Goal: Book appointment/travel/reservation

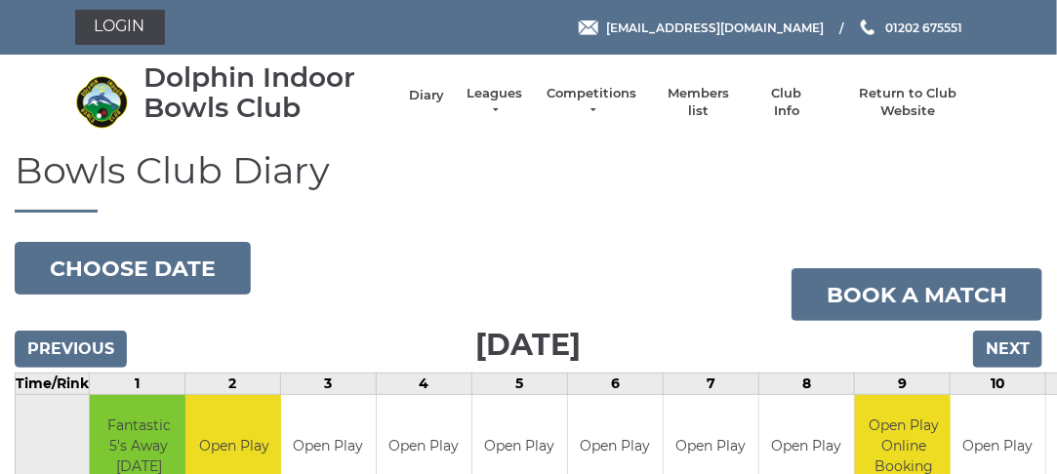
click at [433, 90] on link "Diary" at bounding box center [426, 96] width 35 height 18
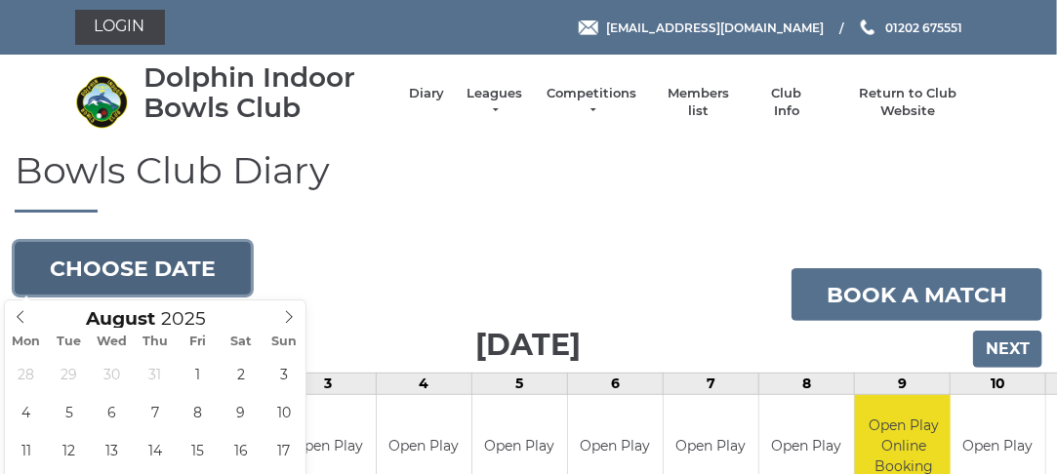
click at [184, 279] on button "Choose date" at bounding box center [133, 268] width 236 height 53
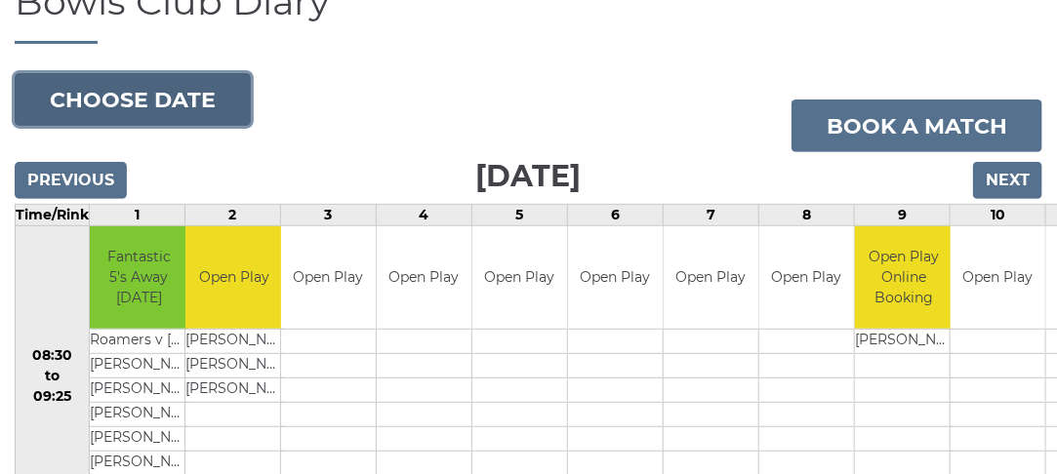
scroll to position [171, 0]
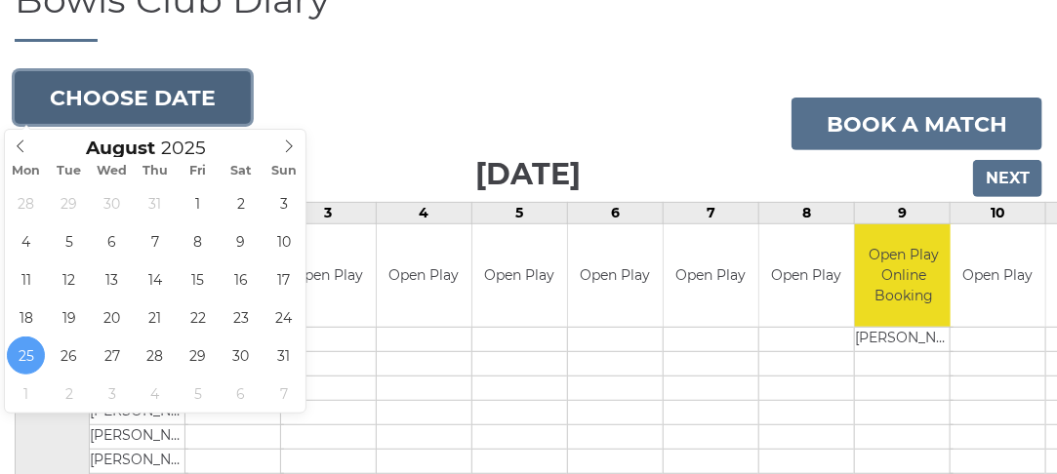
click at [156, 92] on button "Choose date" at bounding box center [133, 97] width 236 height 53
type input "2025-08-27"
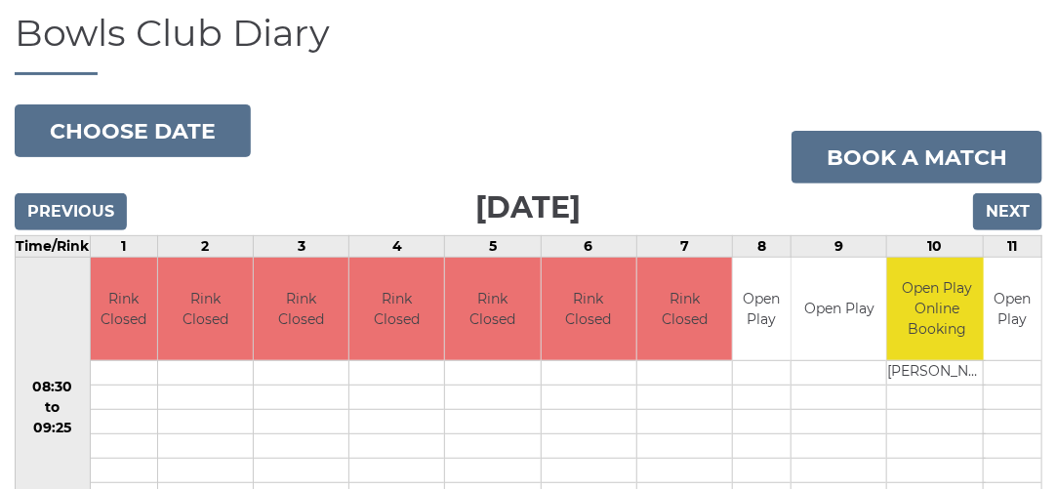
scroll to position [187, 0]
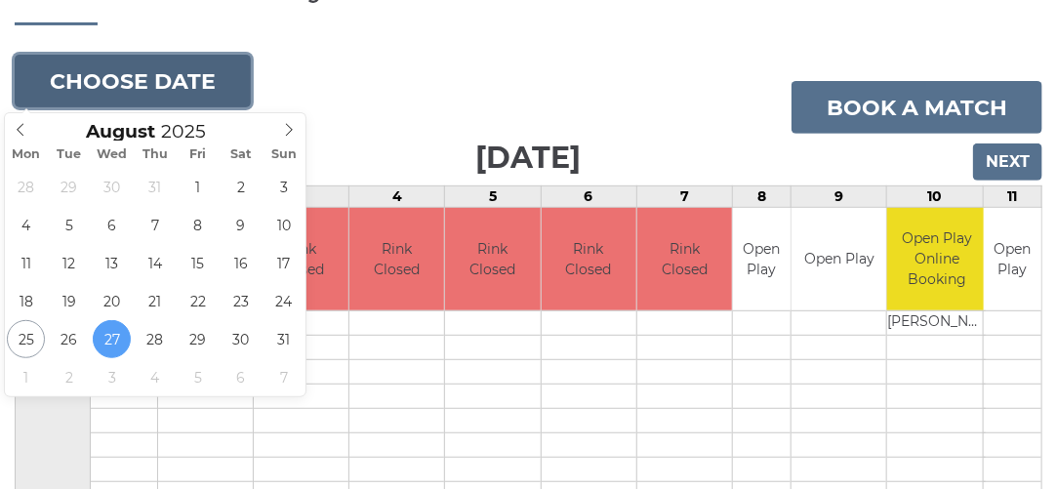
click at [110, 67] on button "Choose date" at bounding box center [133, 81] width 236 height 53
type input "2025-09-01"
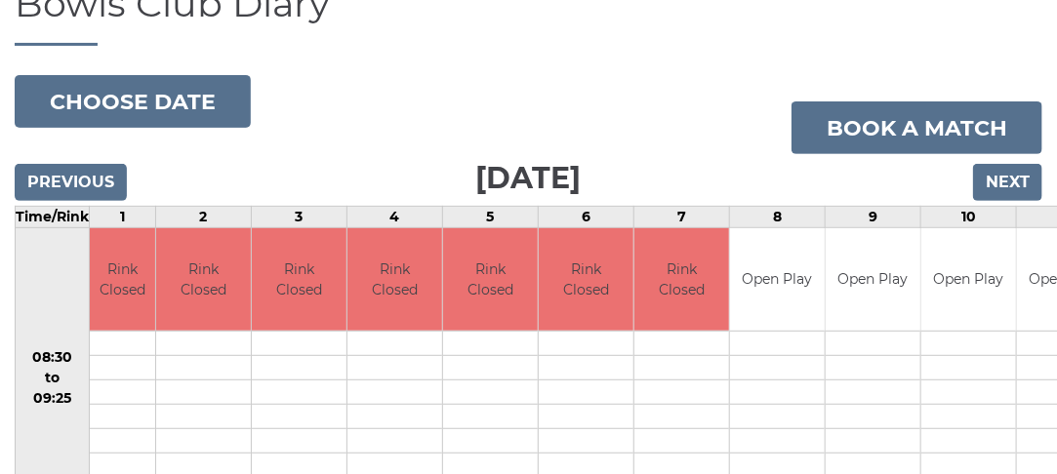
scroll to position [176, 0]
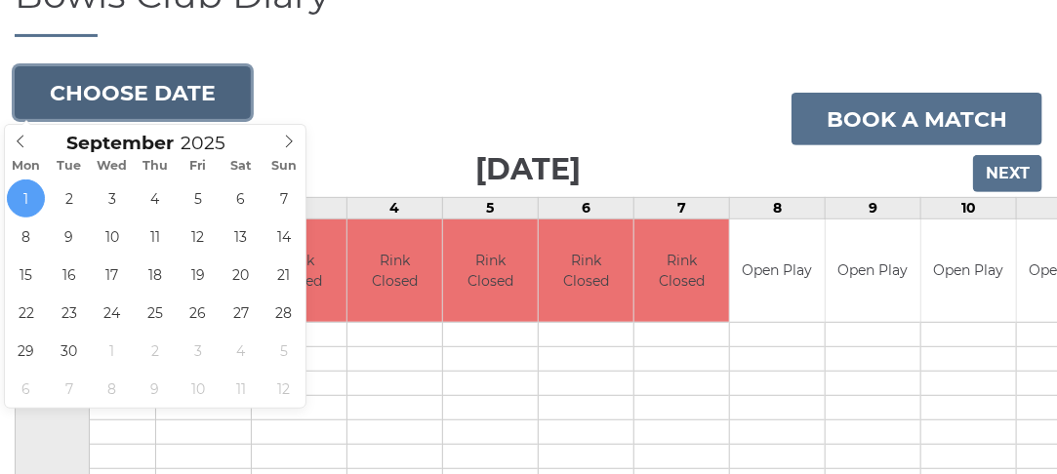
click at [127, 95] on button "Choose date" at bounding box center [133, 92] width 236 height 53
type input "2025-10-08"
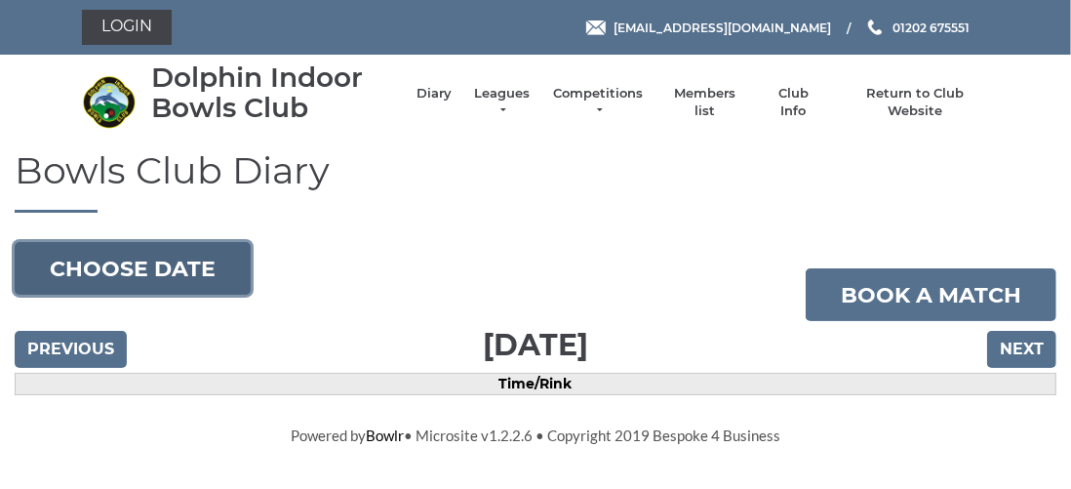
click at [144, 266] on button "Choose date" at bounding box center [133, 268] width 236 height 53
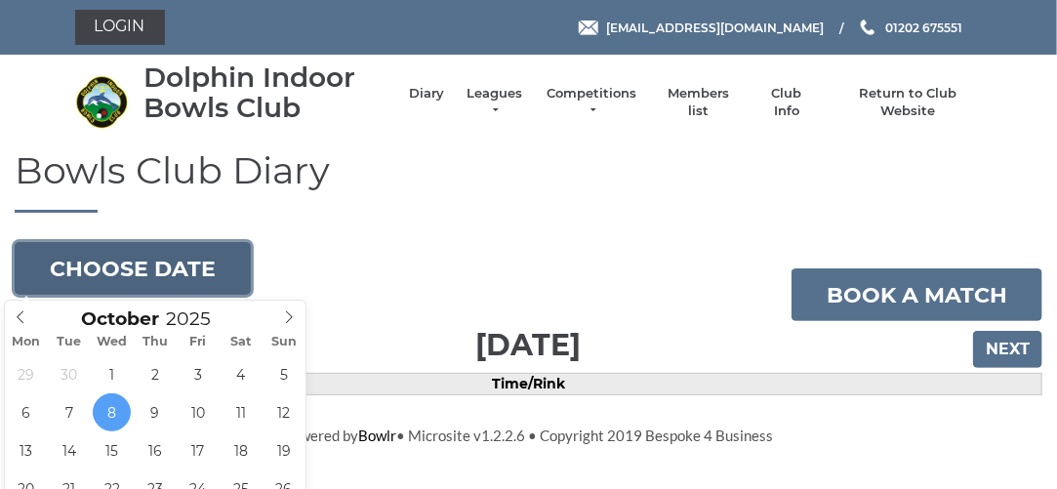
click at [170, 272] on button "Choose date" at bounding box center [133, 268] width 236 height 53
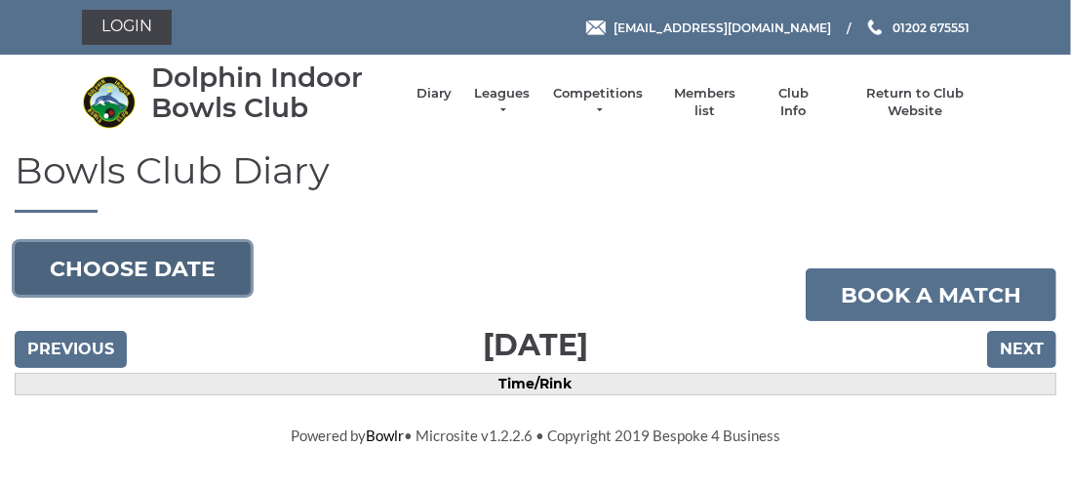
click at [192, 275] on button "Choose date" at bounding box center [133, 268] width 236 height 53
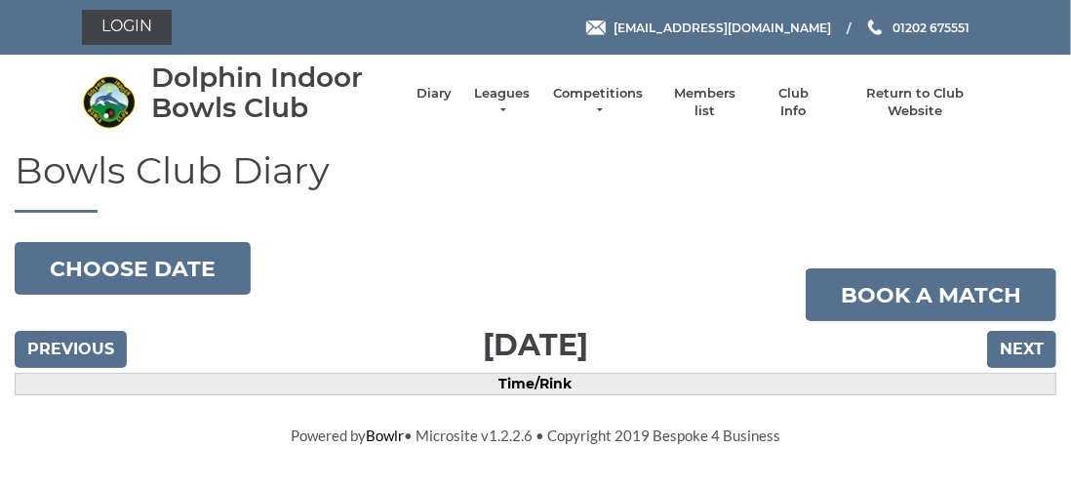
click at [493, 223] on div "Bowls Club Diary 2025-10-08 Choose date Book a match Wednesday 8th October 2025…" at bounding box center [535, 273] width 1071 height 246
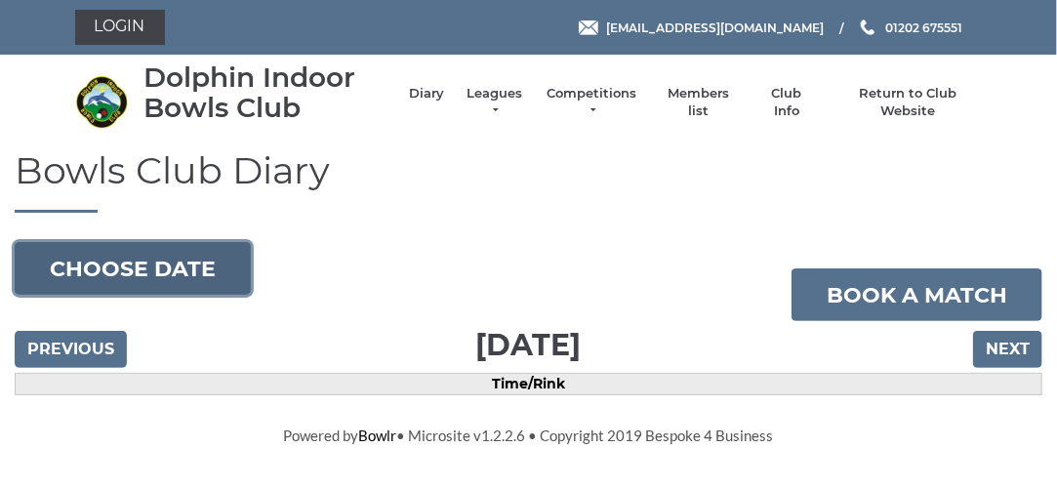
click at [179, 262] on button "Choose date" at bounding box center [133, 268] width 236 height 53
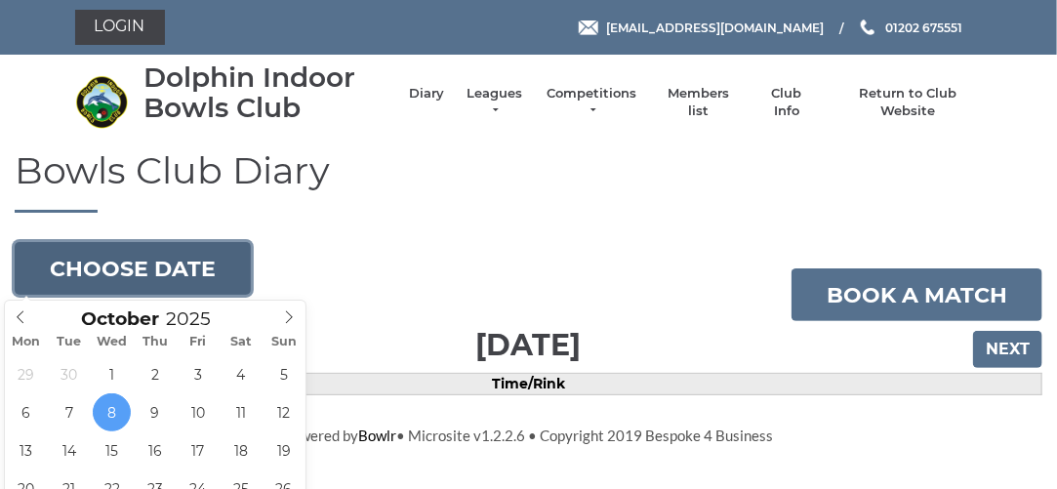
click at [128, 280] on button "Choose date" at bounding box center [133, 268] width 236 height 53
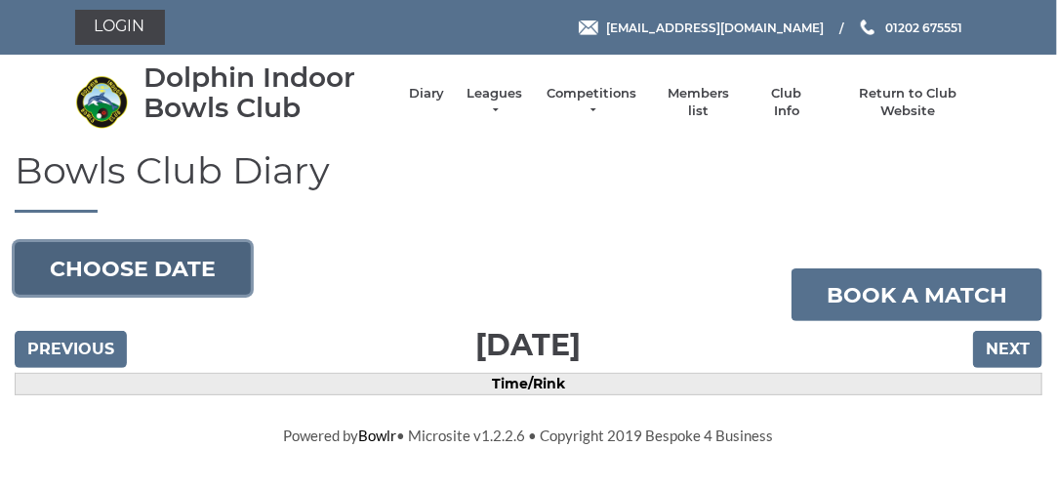
click at [125, 263] on button "Choose date" at bounding box center [133, 268] width 236 height 53
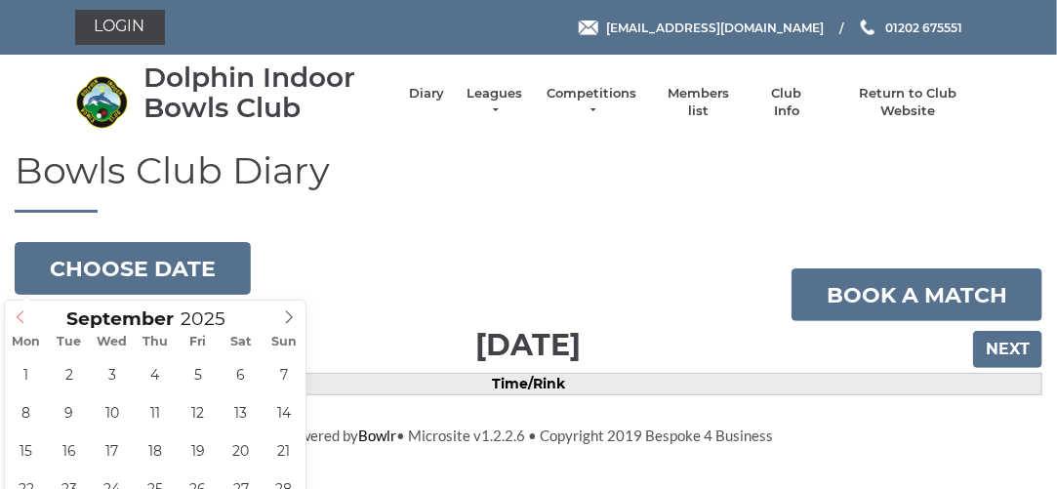
click at [20, 317] on icon at bounding box center [21, 317] width 14 height 14
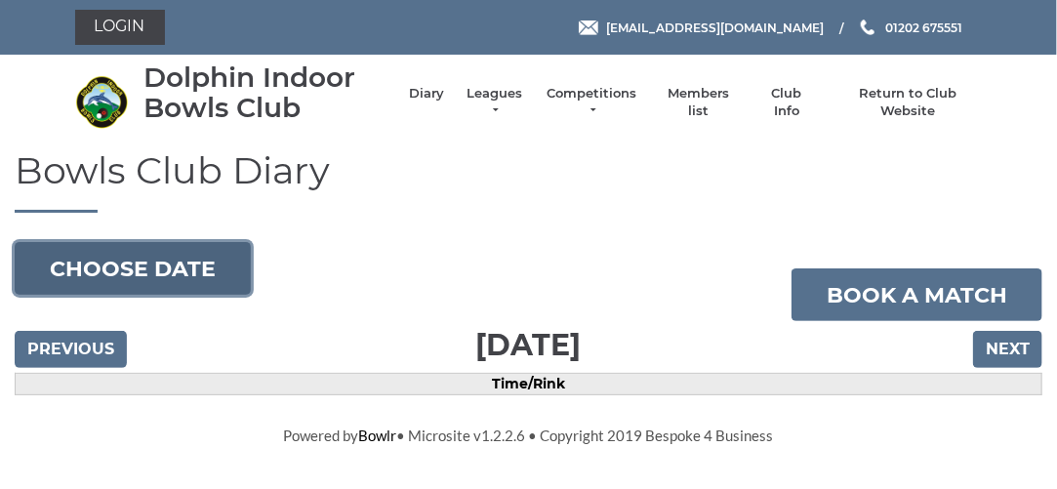
click at [188, 276] on button "Choose date" at bounding box center [133, 268] width 236 height 53
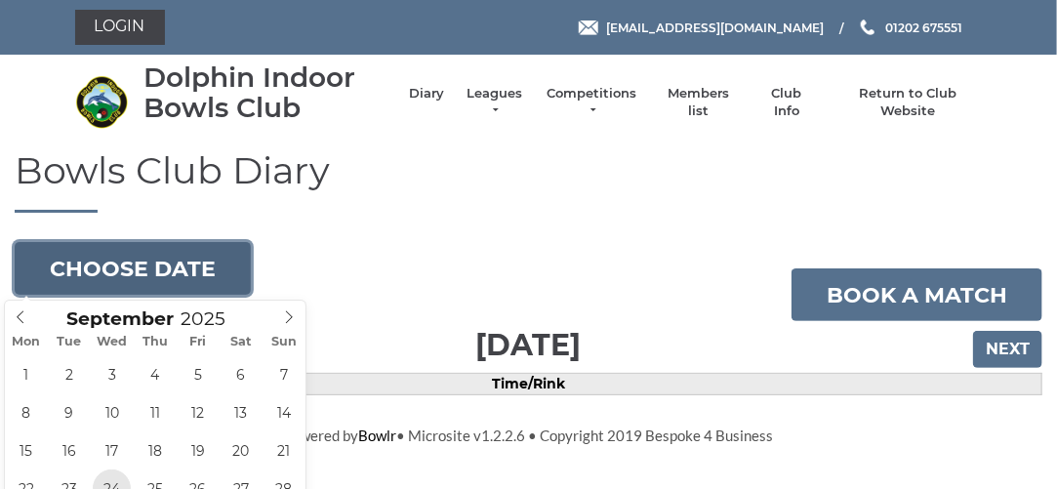
type input "2025-09-24"
click at [177, 270] on button "Choose date" at bounding box center [133, 268] width 236 height 53
type input "[DATE]"
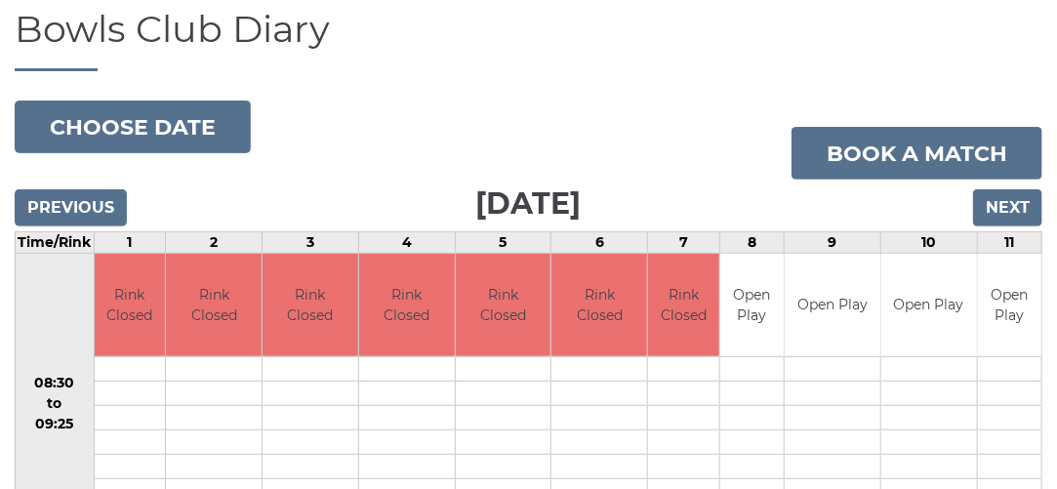
scroll to position [138, 0]
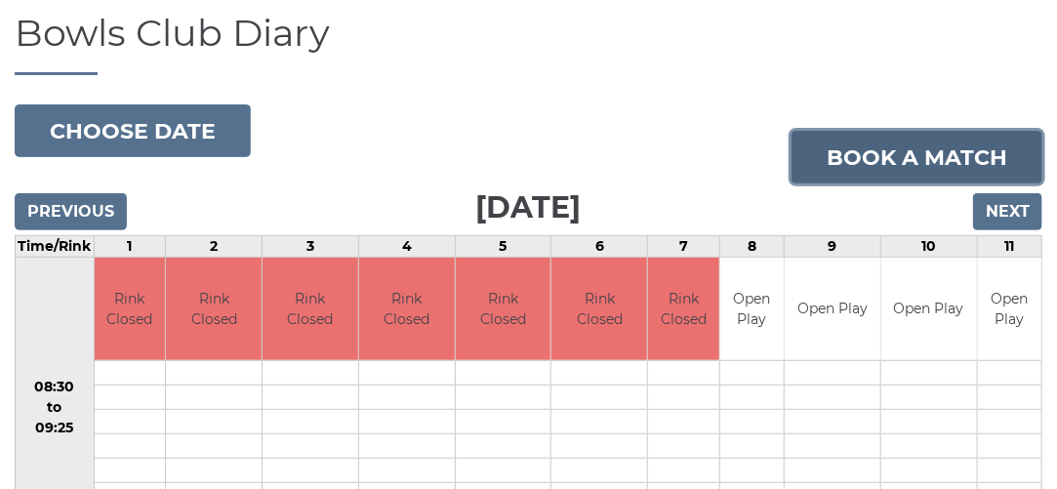
click at [872, 166] on link "Book a match" at bounding box center [916, 157] width 251 height 53
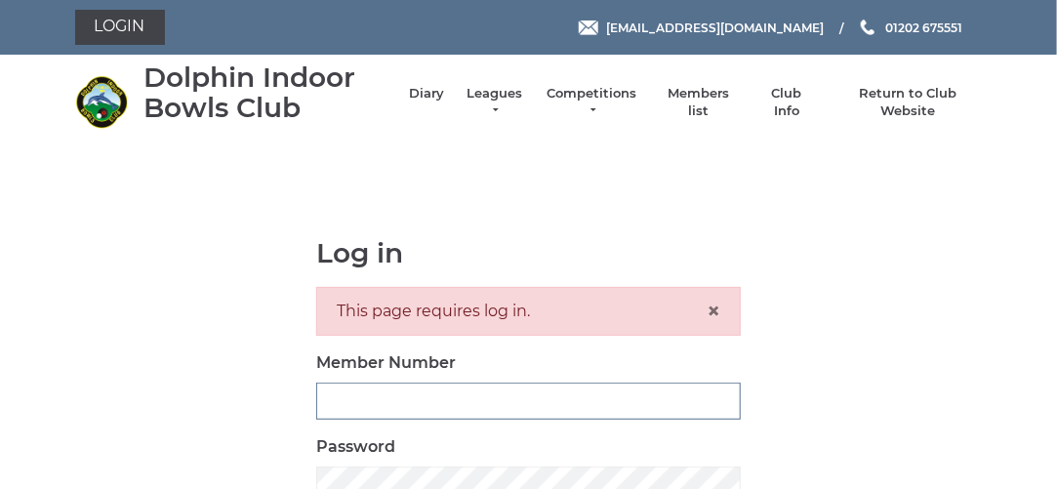
type input "3280"
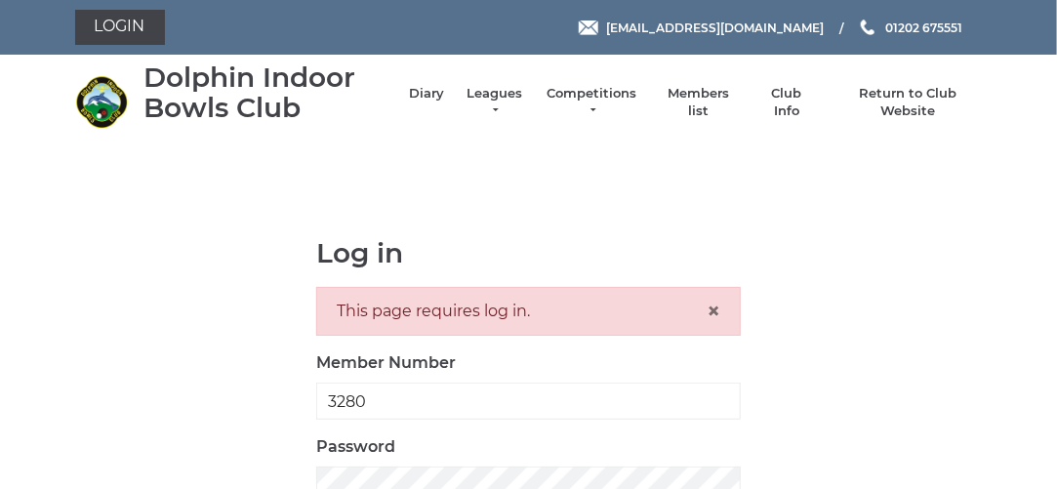
scroll to position [1, 0]
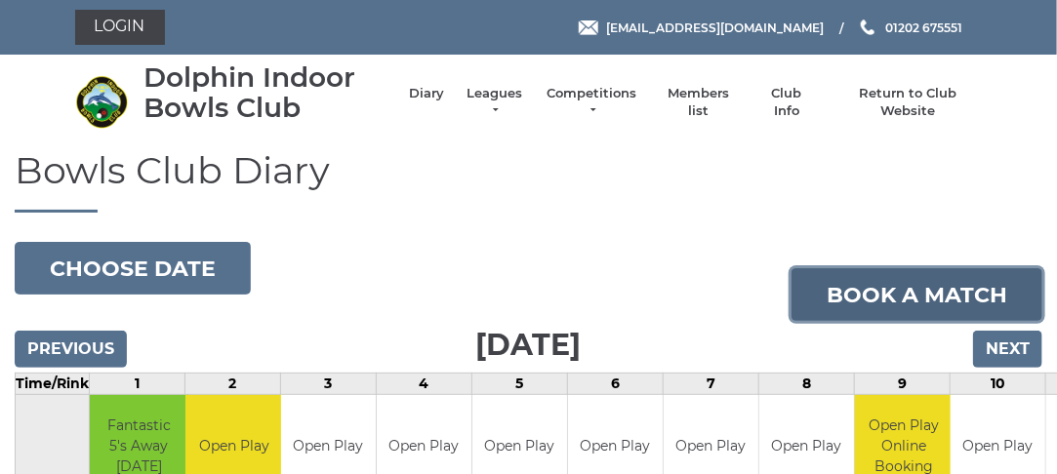
click at [881, 296] on link "Book a match" at bounding box center [916, 294] width 251 height 53
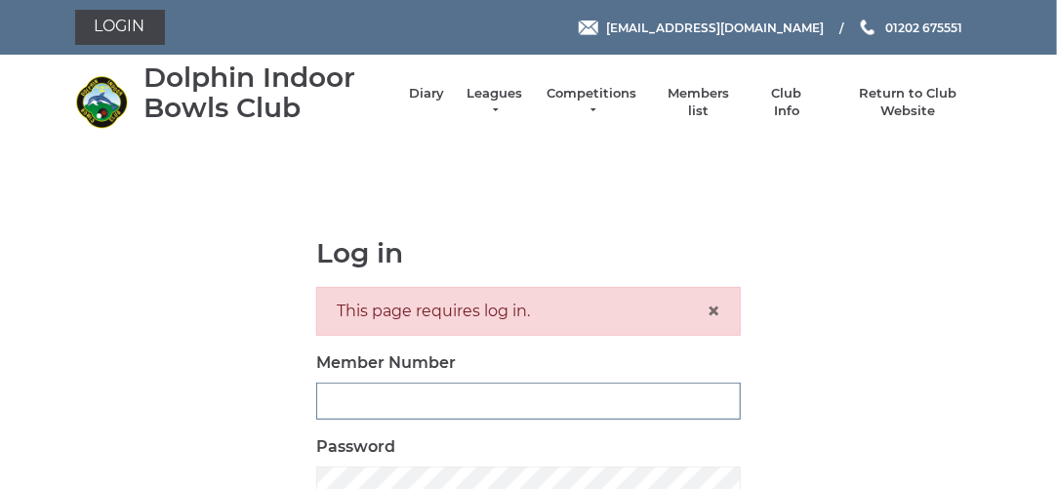
type input "3280"
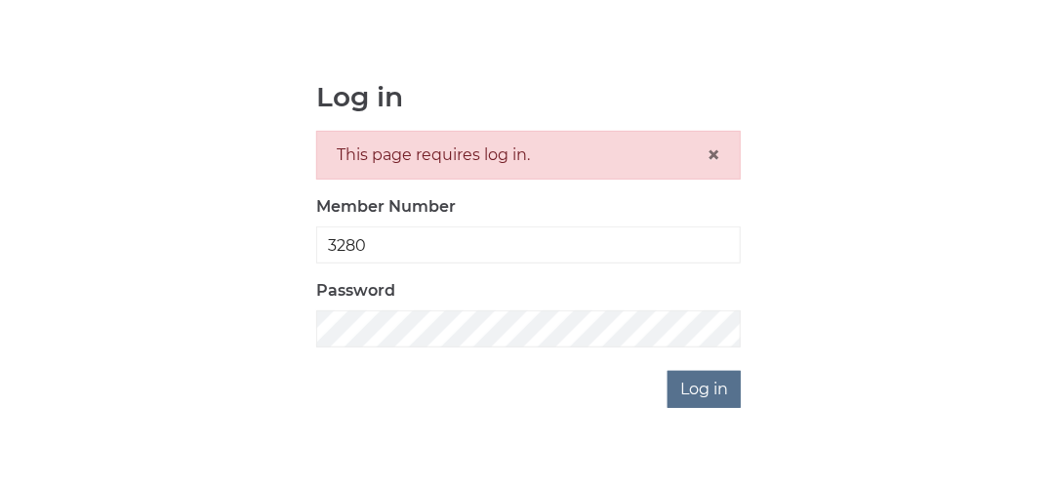
scroll to position [182, 0]
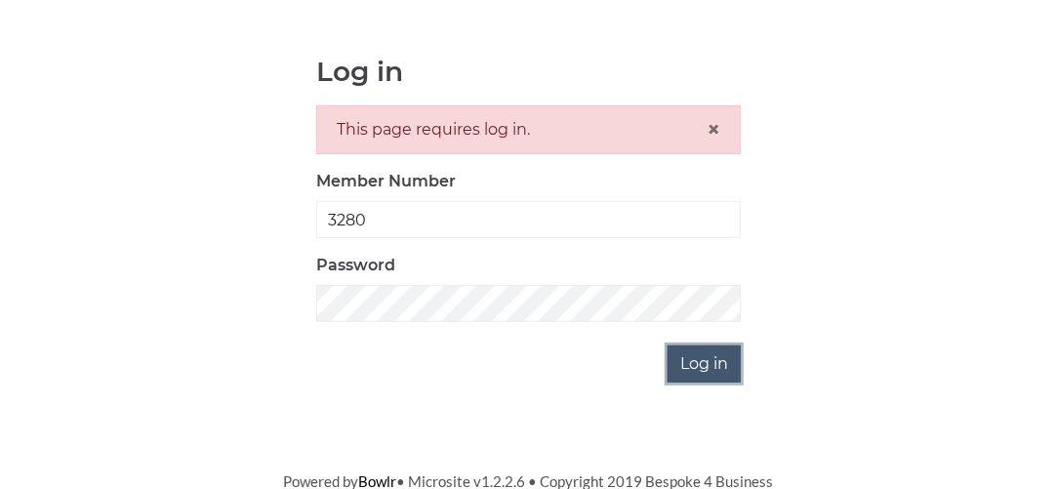
click at [696, 365] on input "Log in" at bounding box center [703, 363] width 73 height 37
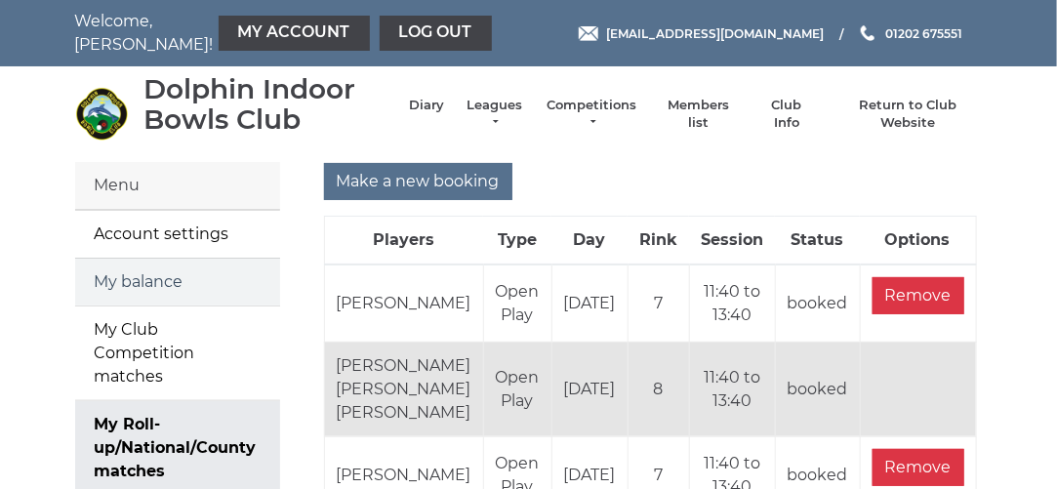
click at [164, 275] on link "My balance" at bounding box center [177, 282] width 205 height 47
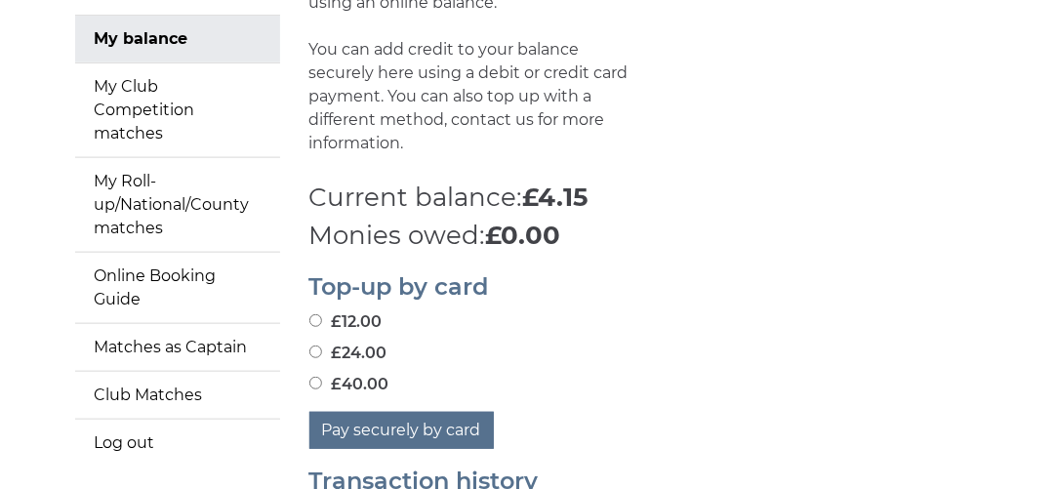
scroll to position [336, 0]
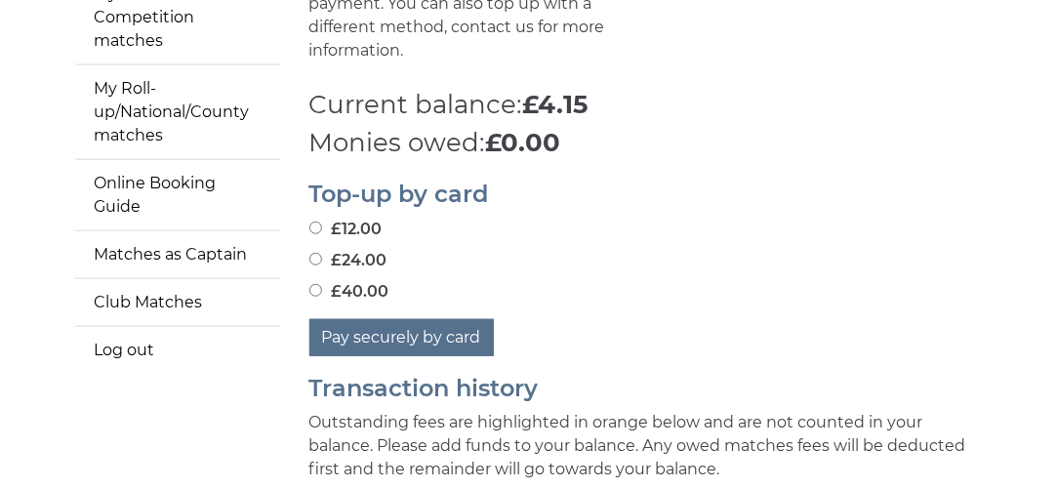
click at [316, 289] on input "£40.00" at bounding box center [315, 290] width 13 height 13
radio input "true"
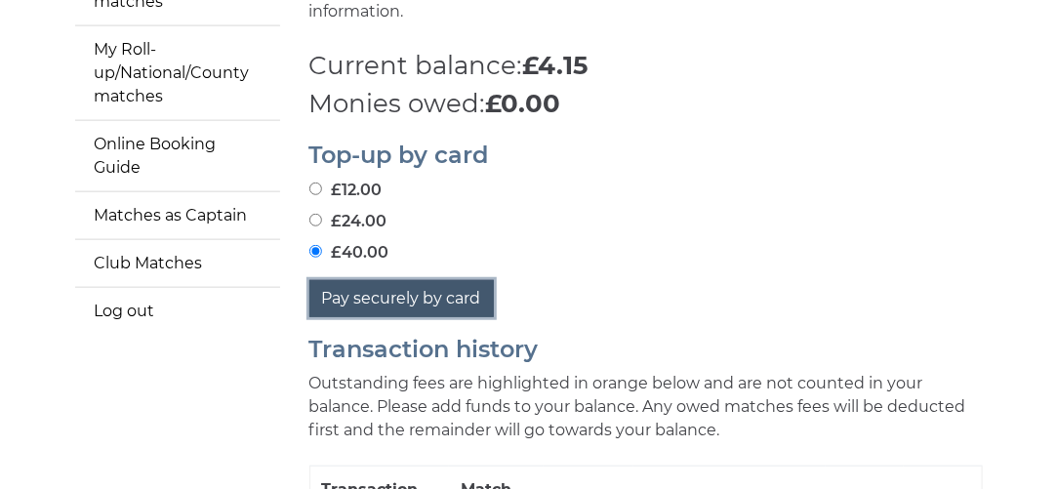
click at [399, 303] on button "Pay securely by card" at bounding box center [401, 298] width 184 height 37
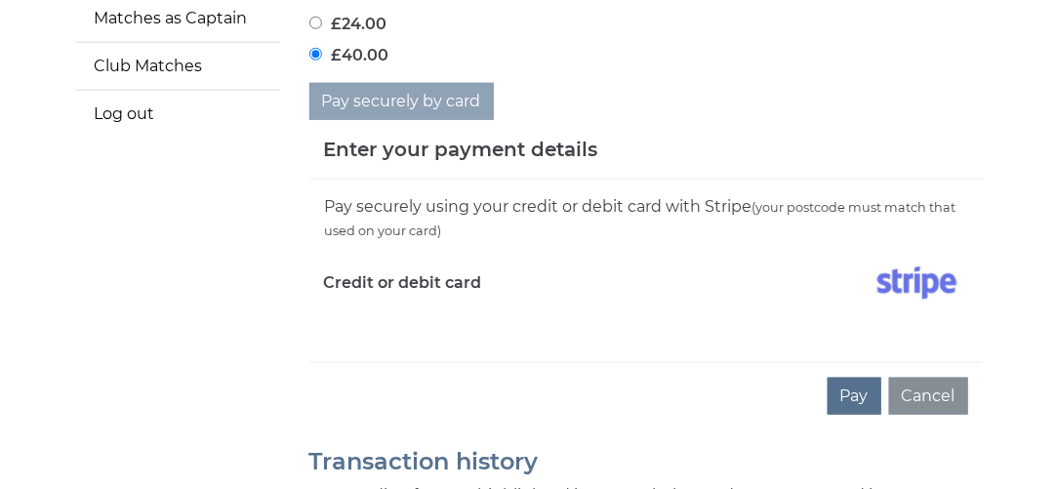
scroll to position [619, 0]
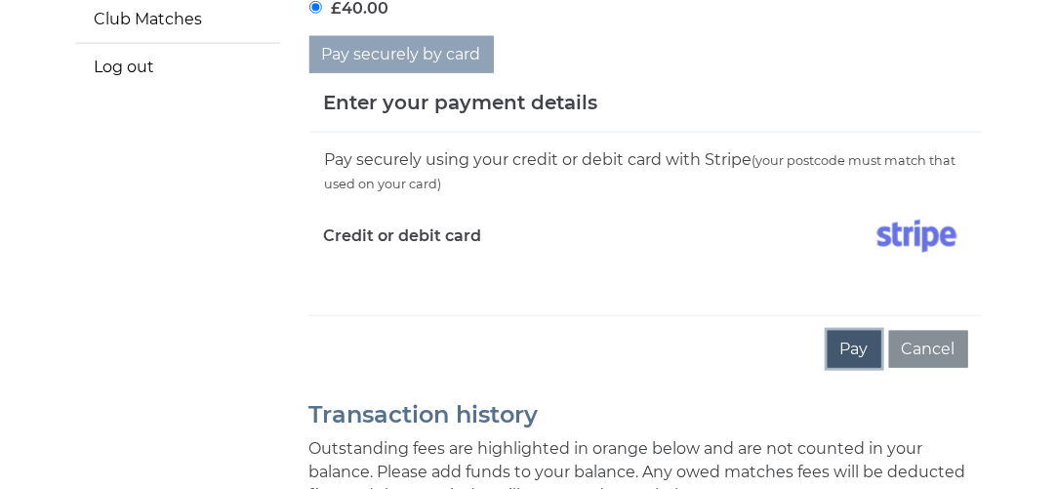
click at [869, 348] on button "Pay" at bounding box center [855, 349] width 54 height 37
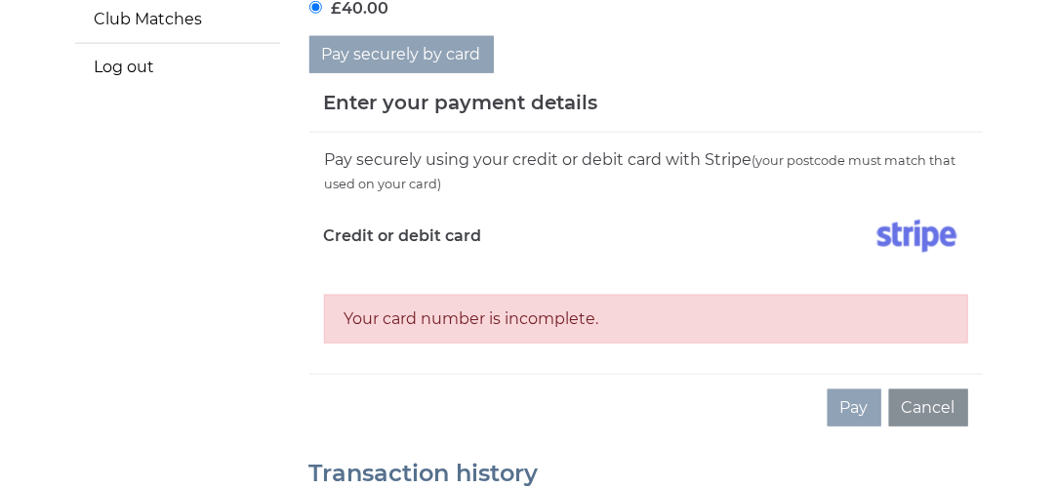
click at [384, 312] on div "Your card number is incomplete." at bounding box center [646, 319] width 644 height 49
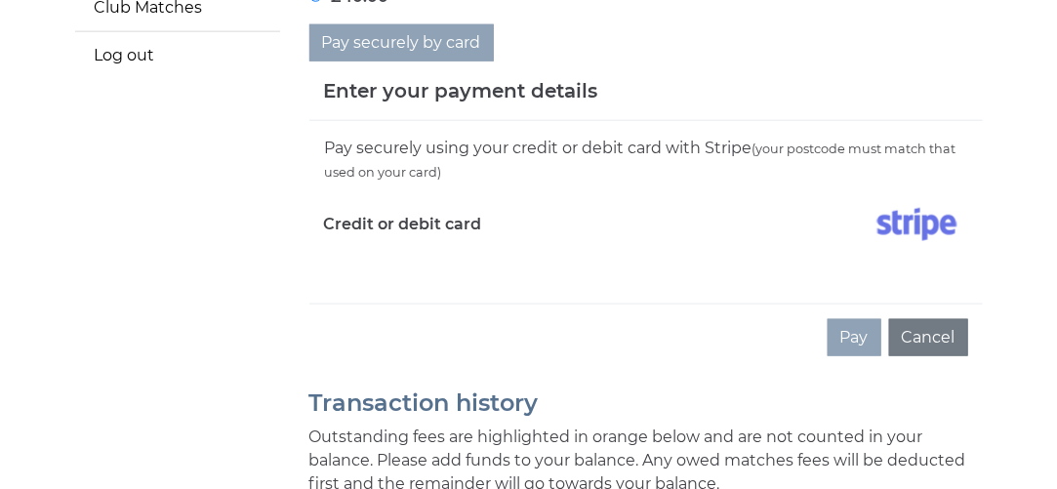
scroll to position [724, 0]
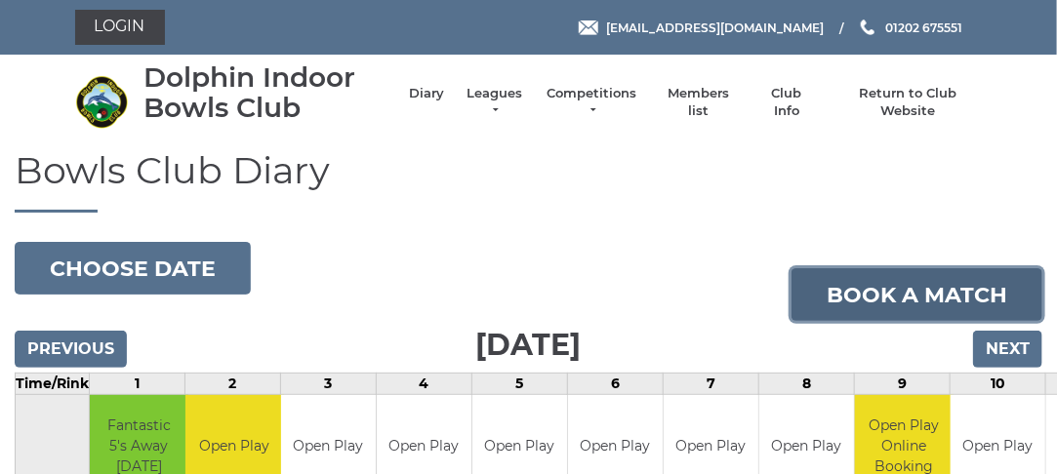
click at [887, 286] on link "Book a match" at bounding box center [916, 294] width 251 height 53
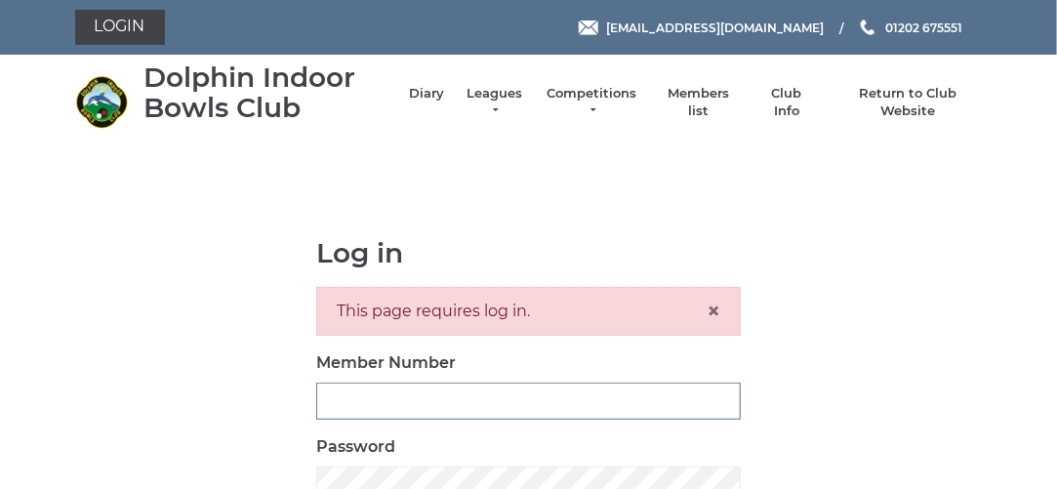
type input "3280"
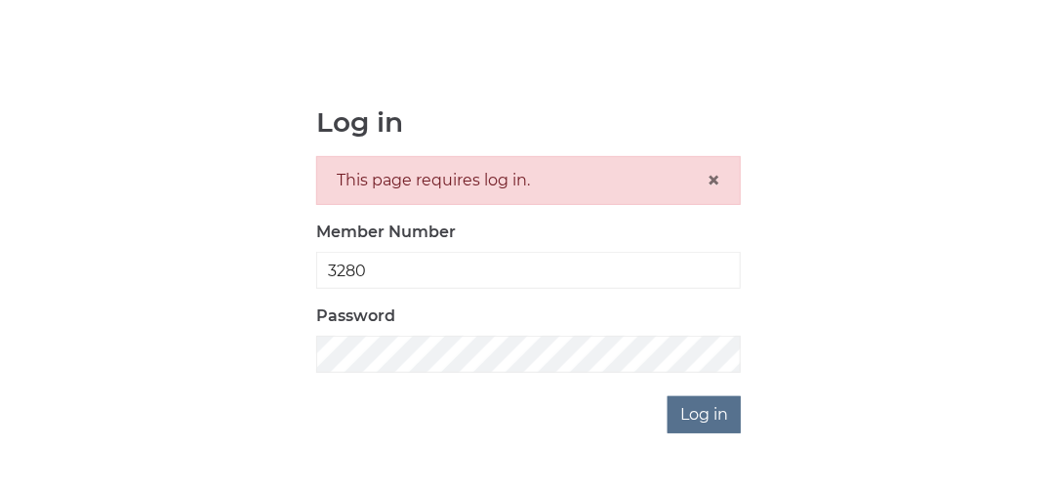
scroll to position [148, 0]
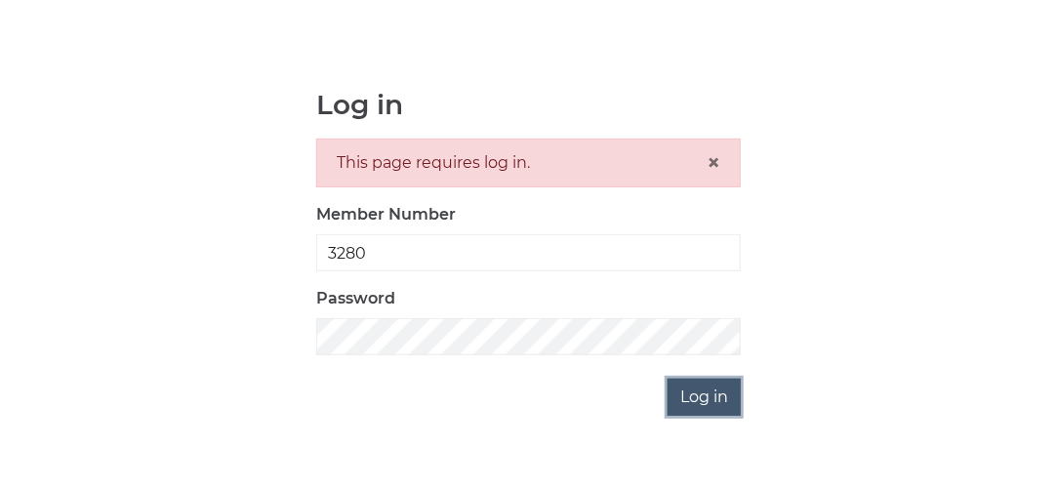
click at [711, 389] on input "Log in" at bounding box center [703, 397] width 73 height 37
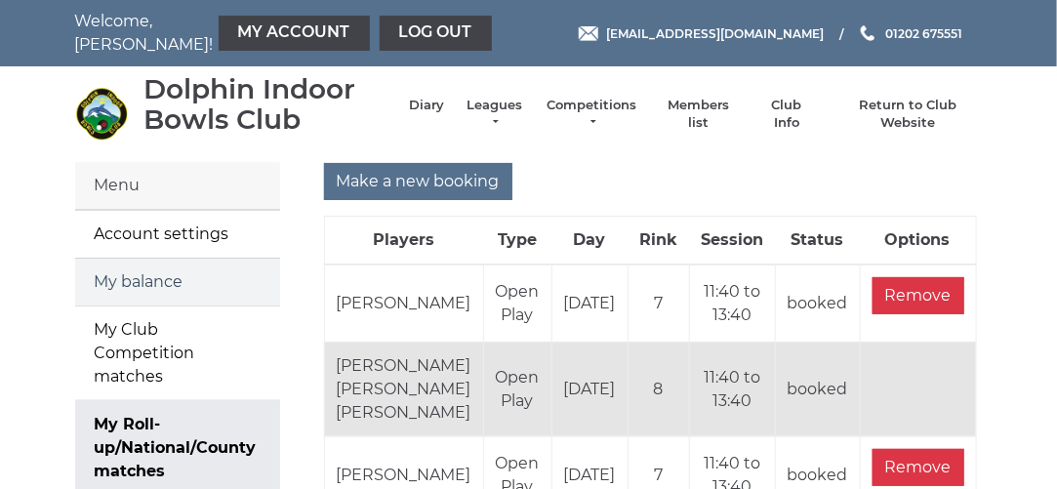
click at [174, 280] on link "My balance" at bounding box center [177, 282] width 205 height 47
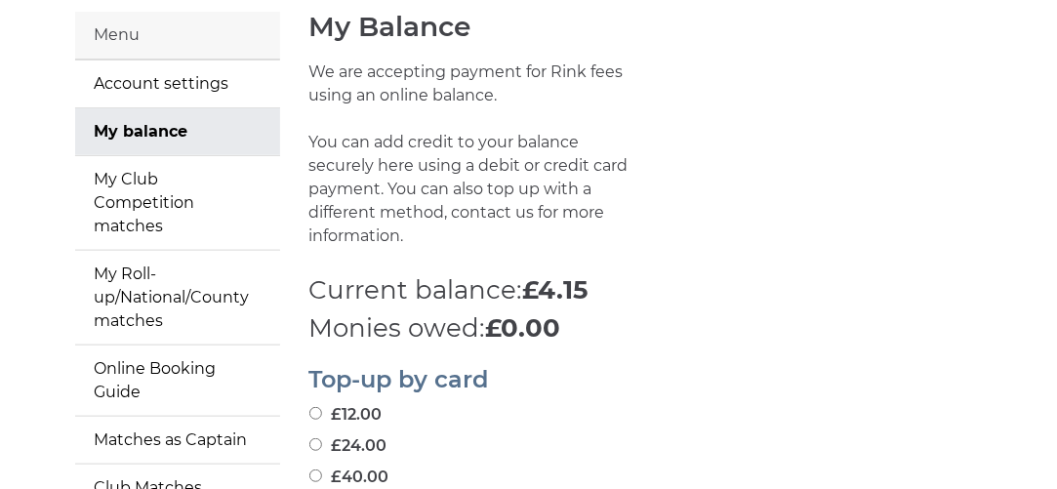
scroll to position [196, 0]
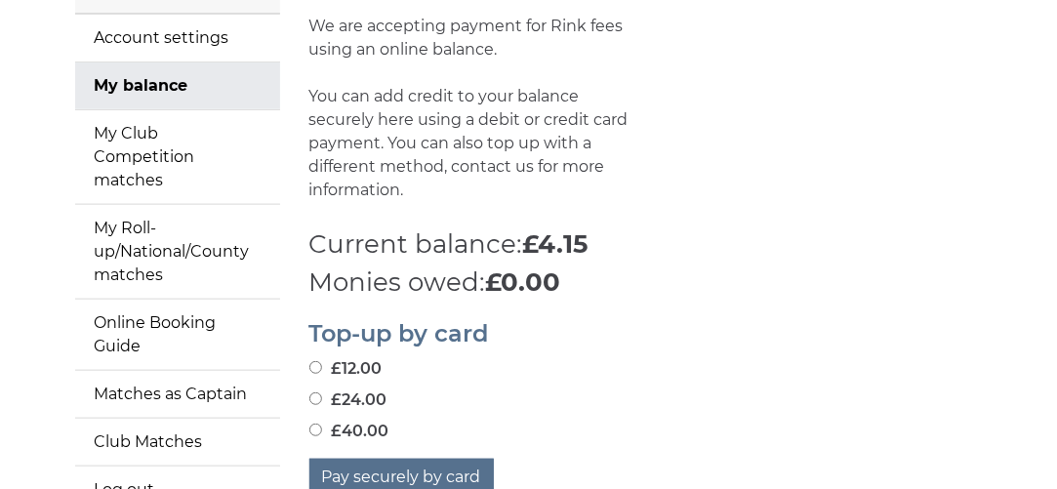
click at [313, 431] on input "£40.00" at bounding box center [315, 430] width 13 height 13
radio input "true"
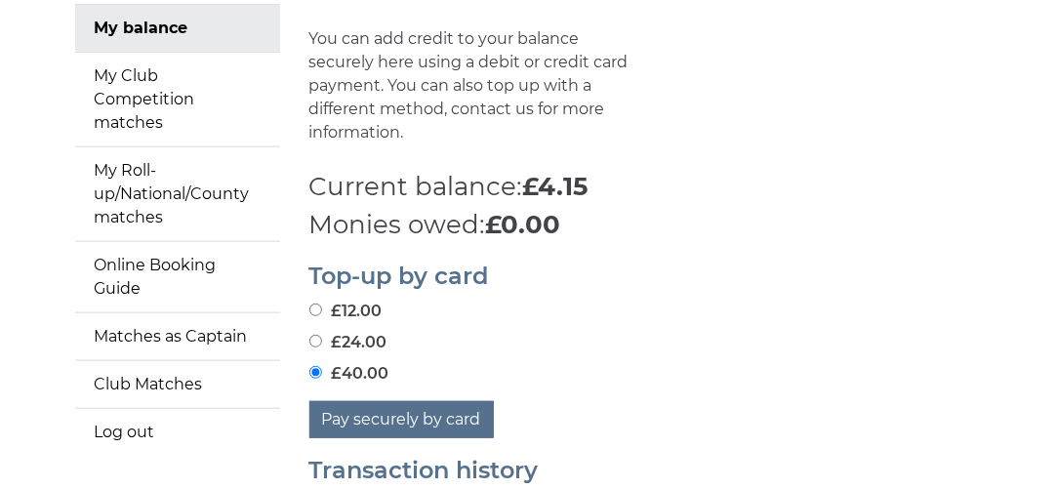
scroll to position [346, 0]
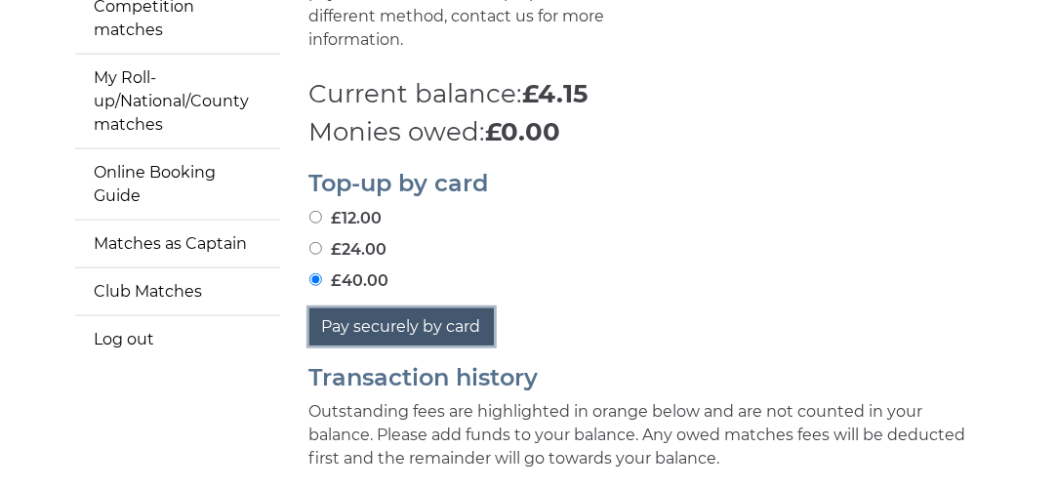
click at [384, 320] on button "Pay securely by card" at bounding box center [401, 326] width 184 height 37
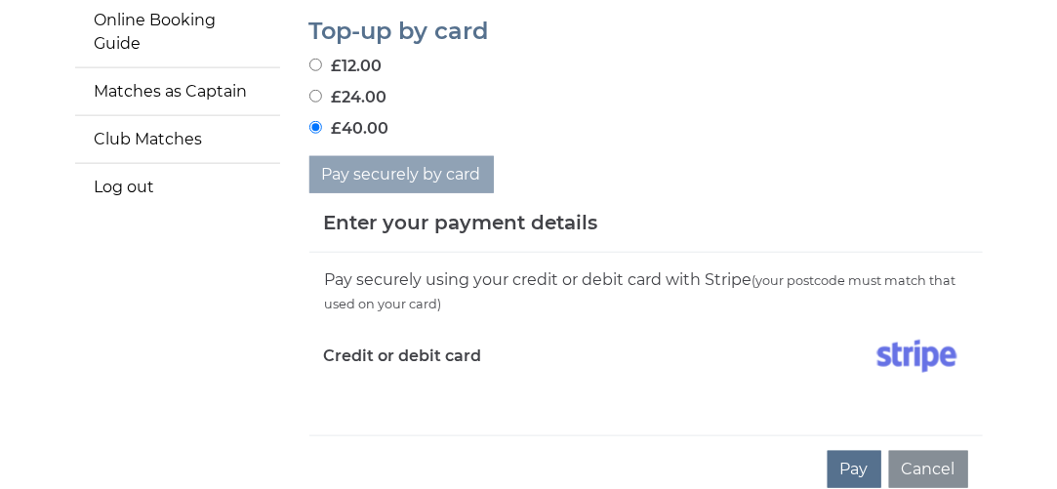
scroll to position [638, 0]
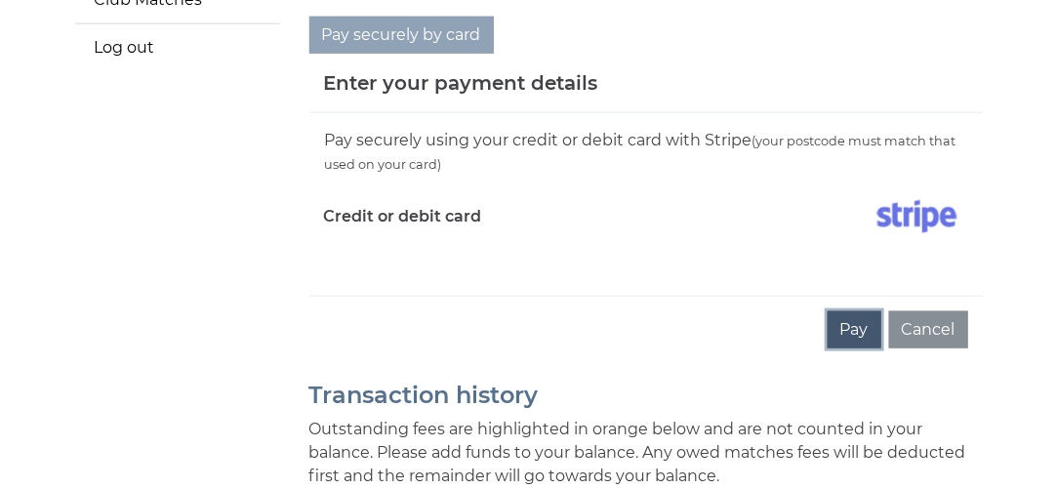
click at [861, 325] on button "Pay" at bounding box center [855, 329] width 54 height 37
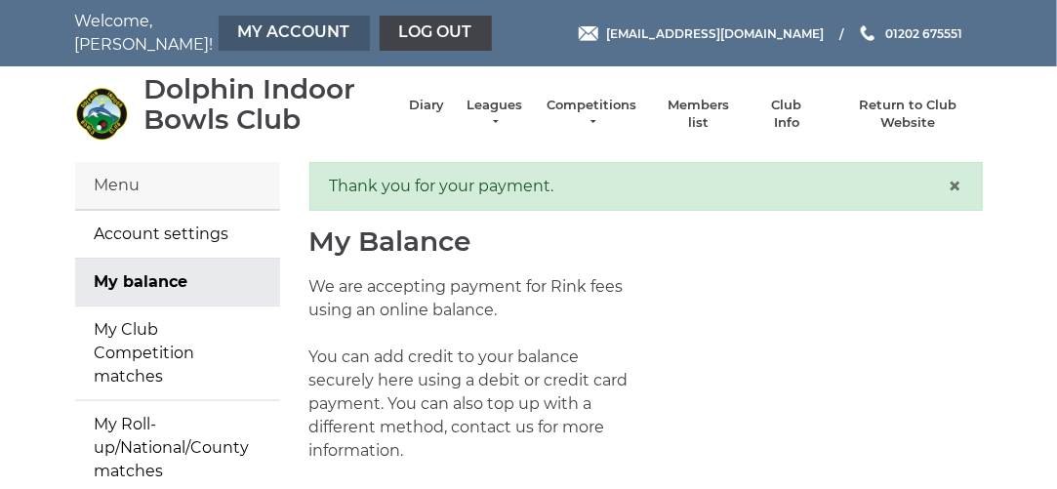
click at [253, 30] on link "My Account" at bounding box center [294, 33] width 151 height 35
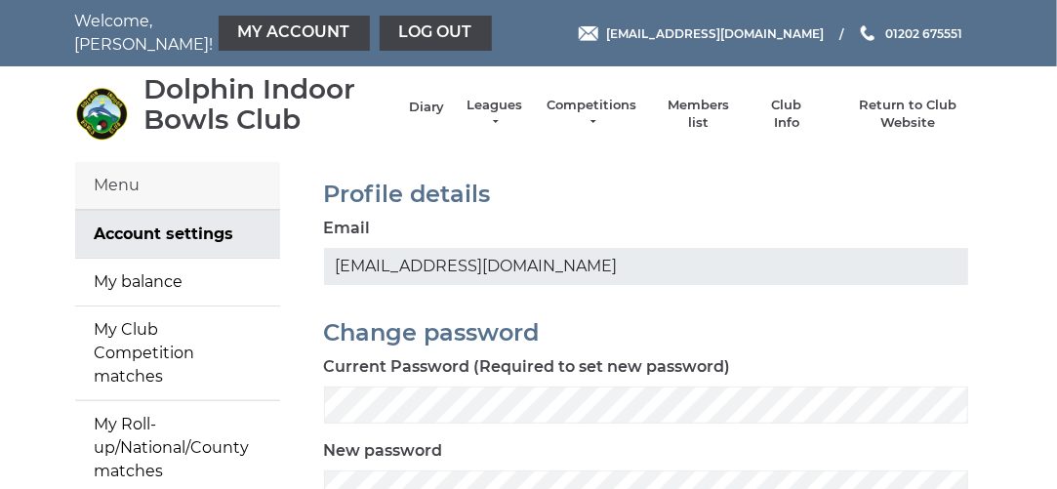
click at [436, 106] on link "Diary" at bounding box center [426, 108] width 35 height 18
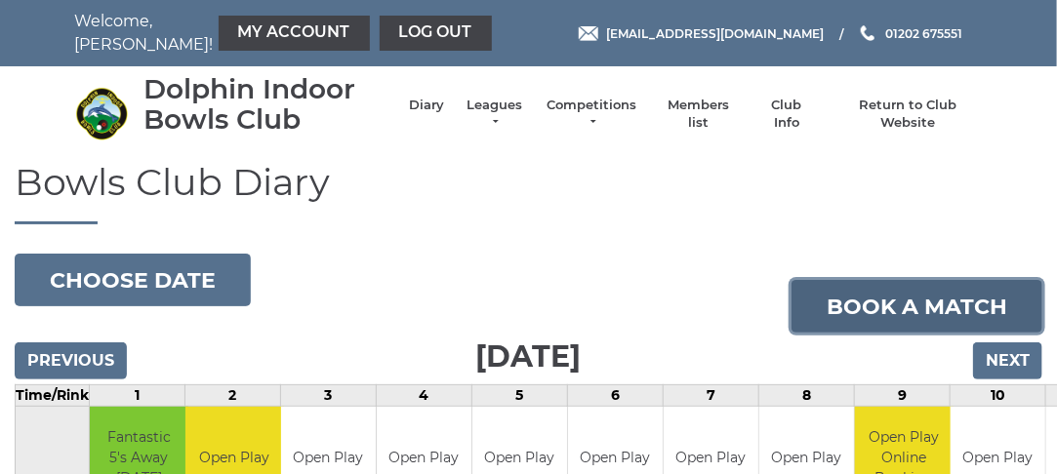
click at [927, 305] on link "Book a match" at bounding box center [916, 306] width 251 height 53
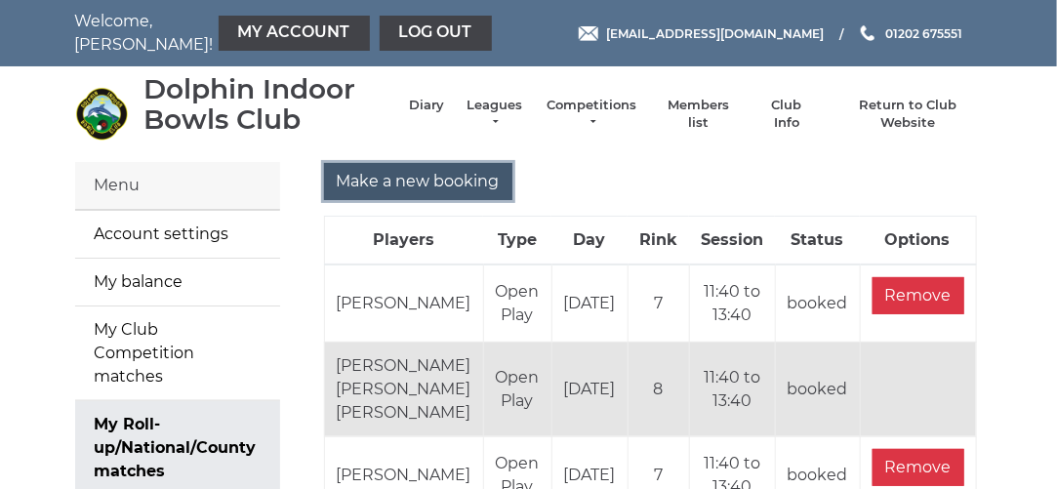
click at [421, 182] on input "Make a new booking" at bounding box center [418, 181] width 188 height 37
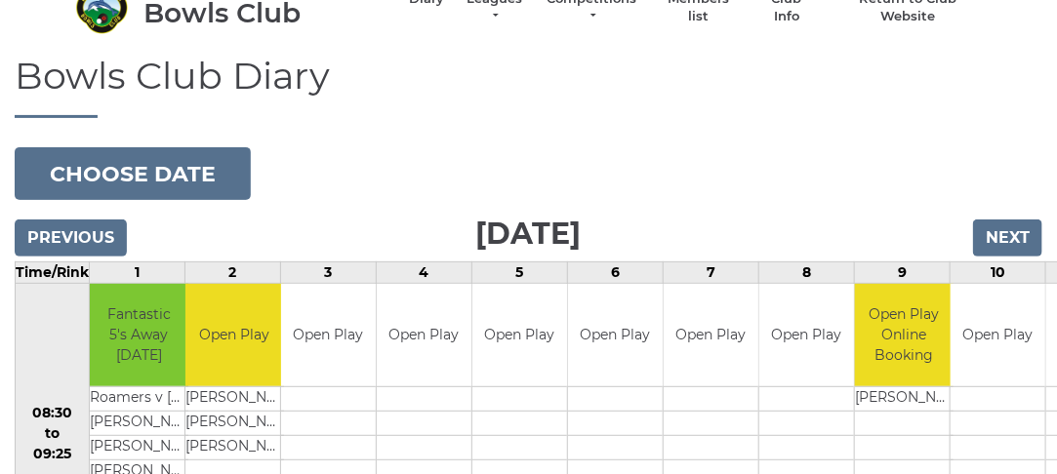
scroll to position [133, 0]
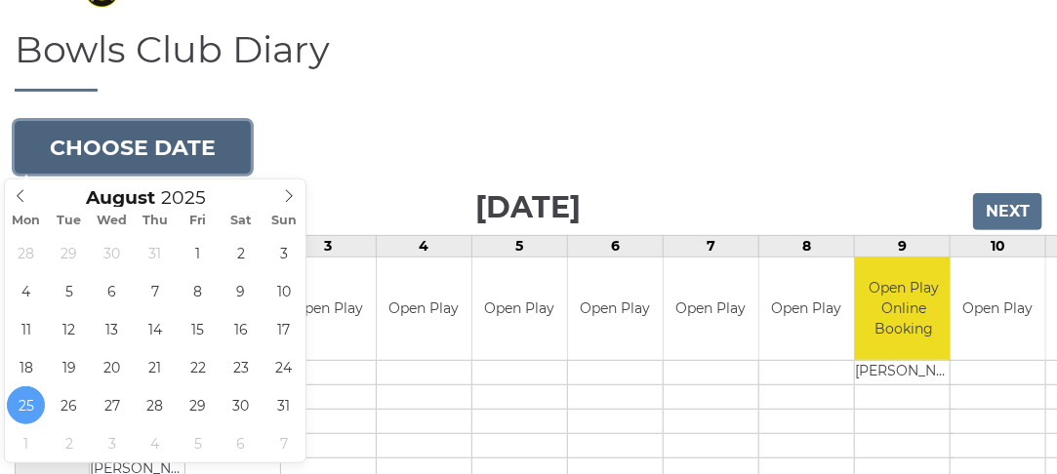
click at [154, 156] on button "Choose date" at bounding box center [133, 147] width 236 height 53
type input "2025-08-27"
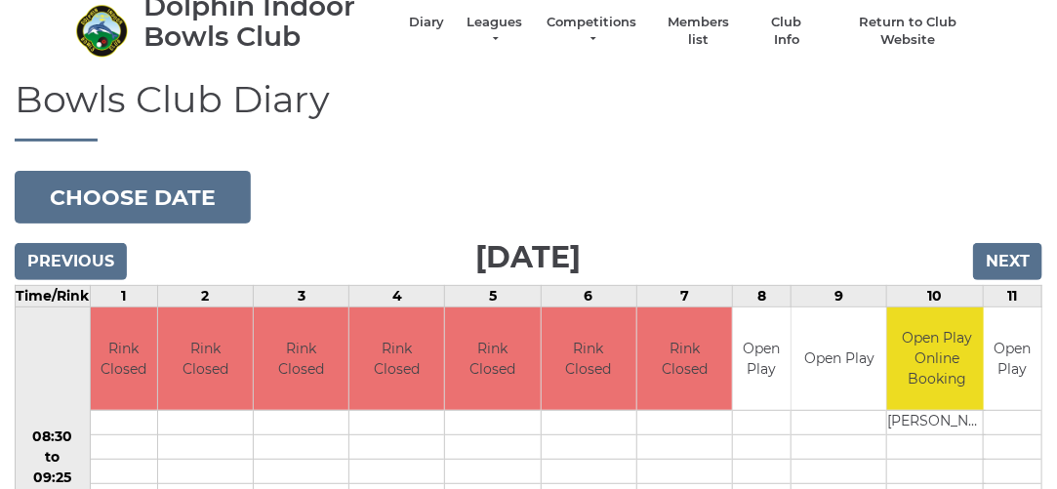
scroll to position [81, 0]
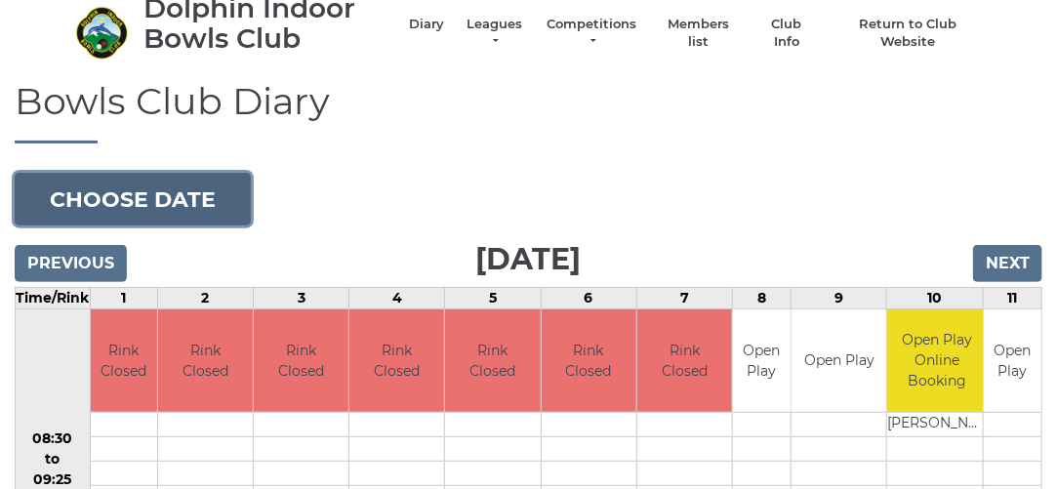
click at [189, 189] on button "Choose date" at bounding box center [133, 199] width 236 height 53
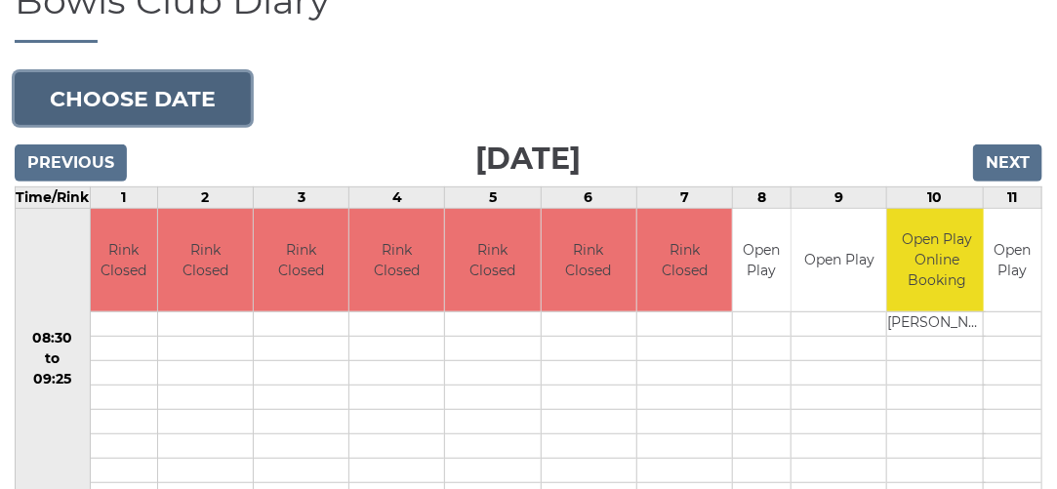
scroll to position [188, 0]
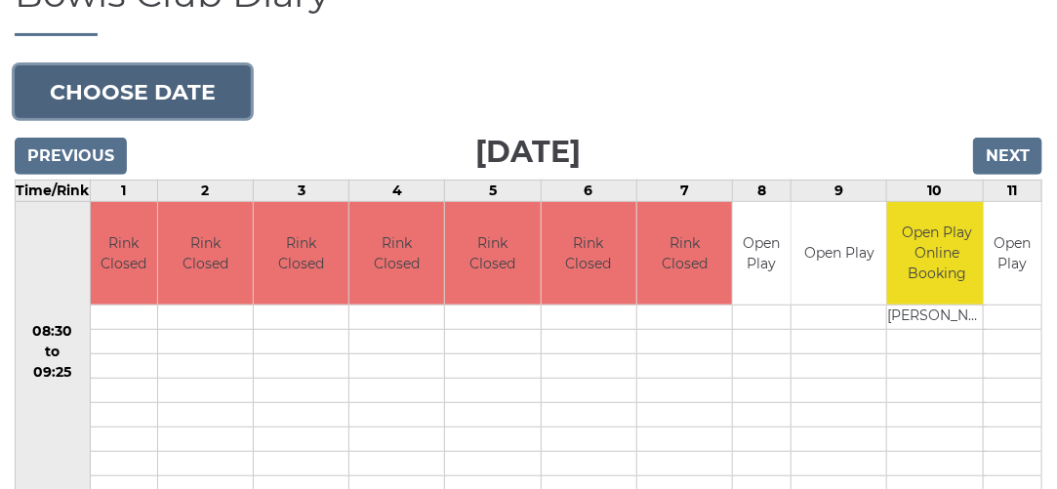
click at [156, 114] on button "Choose date" at bounding box center [133, 91] width 236 height 53
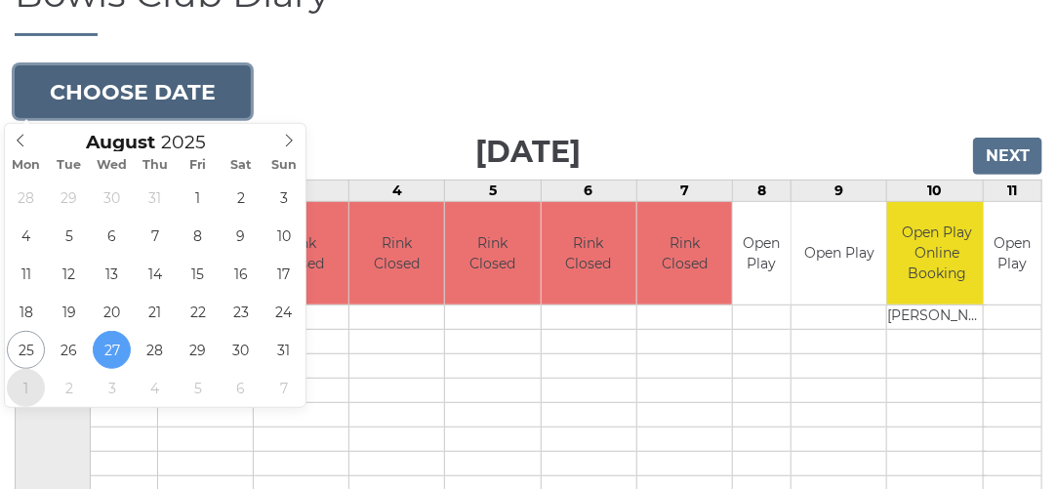
type input "2025-09-01"
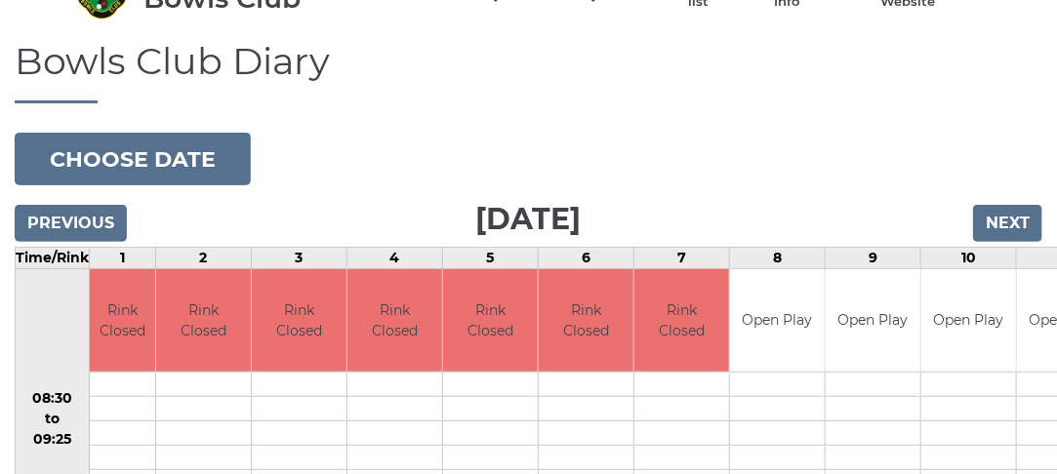
scroll to position [119, 0]
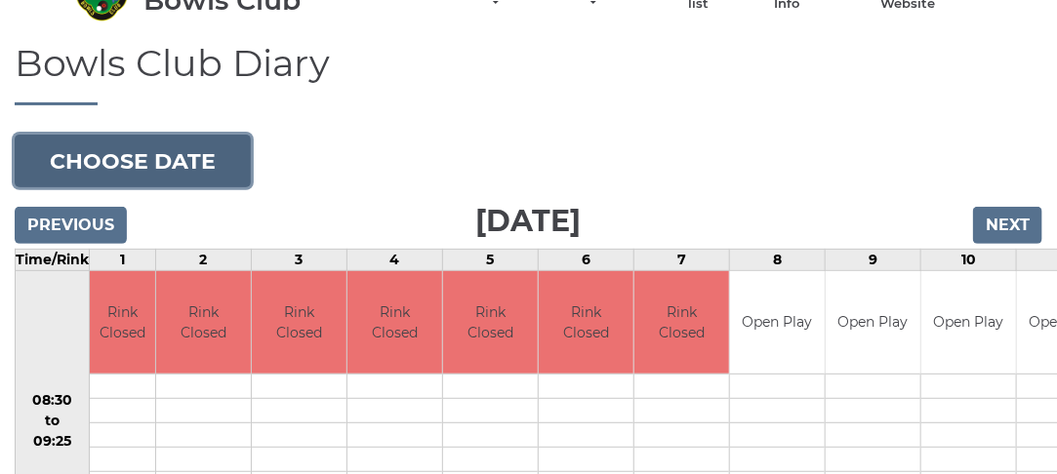
click at [181, 160] on button "Choose date" at bounding box center [133, 161] width 236 height 53
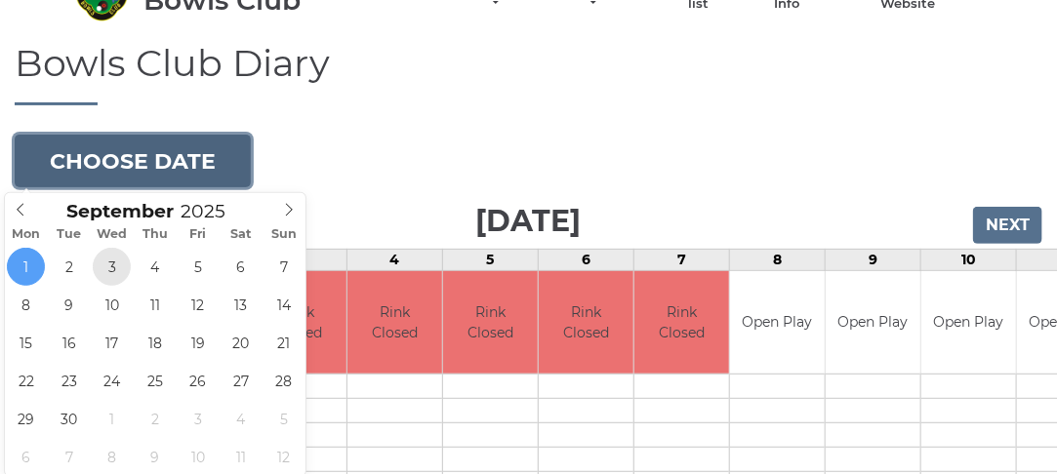
type input "[DATE]"
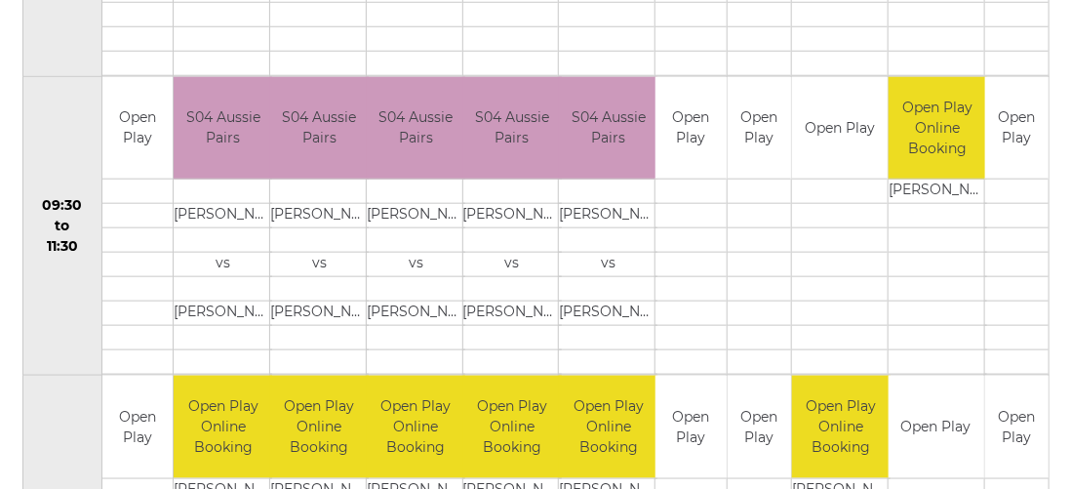
scroll to position [792, 0]
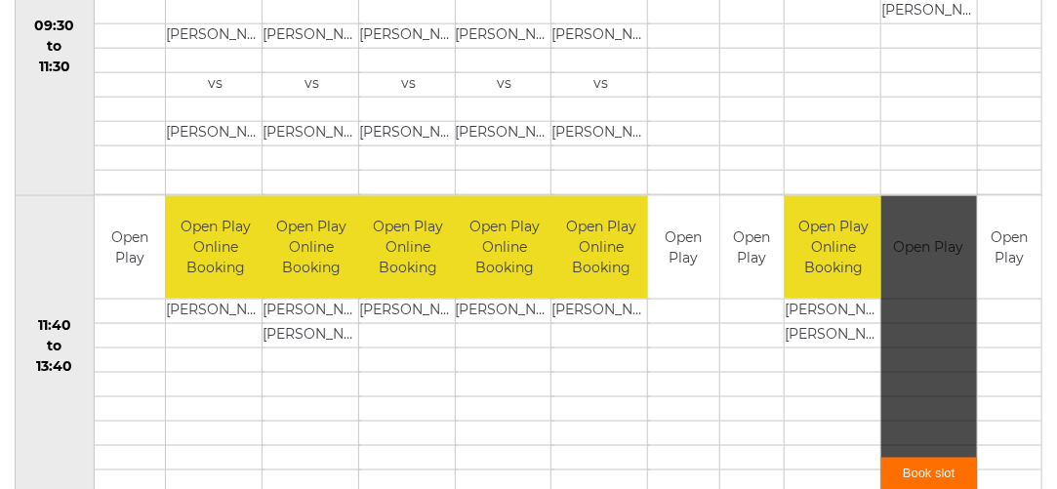
click at [931, 465] on link "Book slot" at bounding box center [929, 474] width 96 height 32
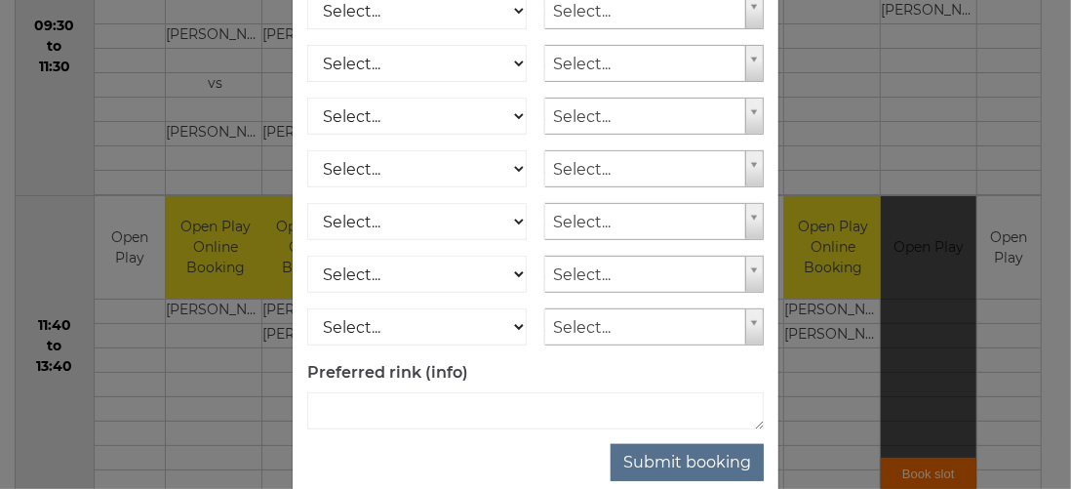
scroll to position [414, 0]
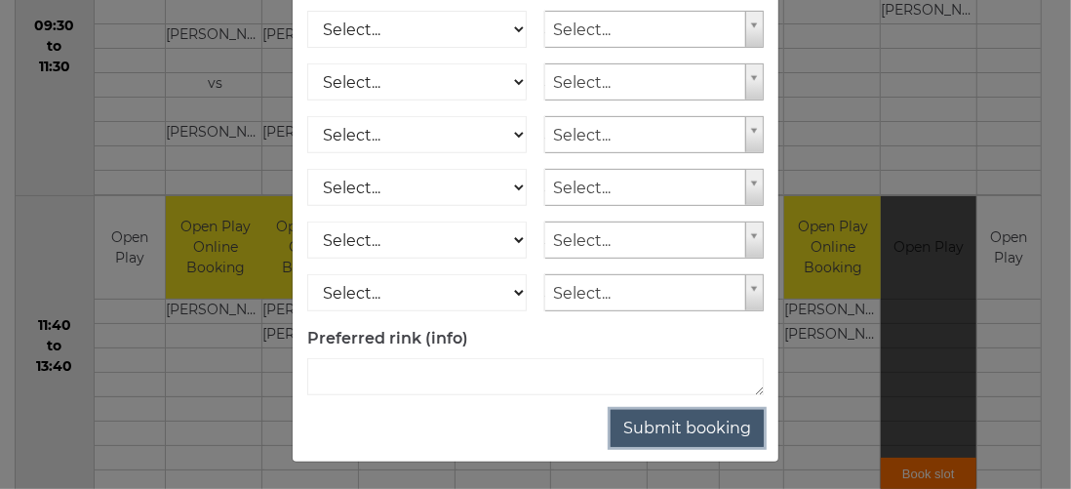
click at [699, 421] on button "Submit booking" at bounding box center [687, 428] width 153 height 37
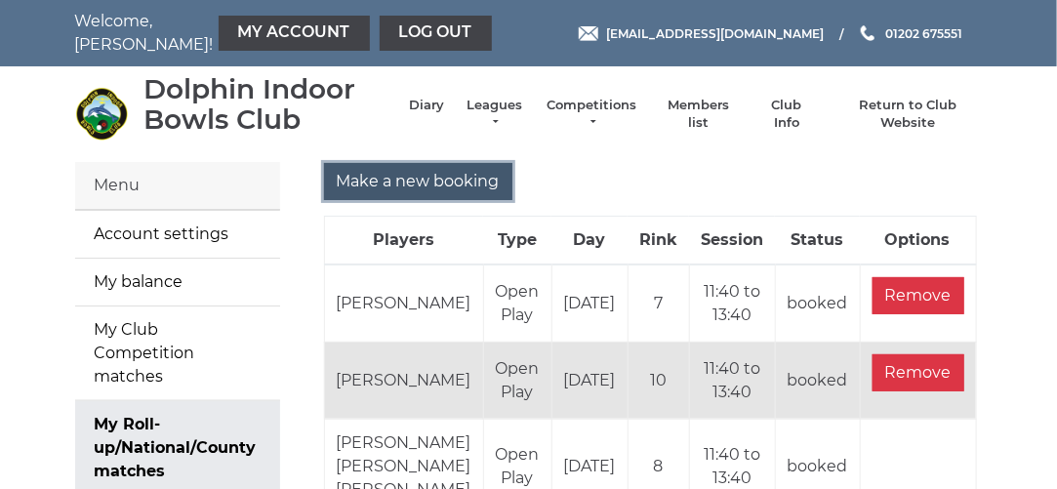
click at [450, 169] on input "Make a new booking" at bounding box center [418, 181] width 188 height 37
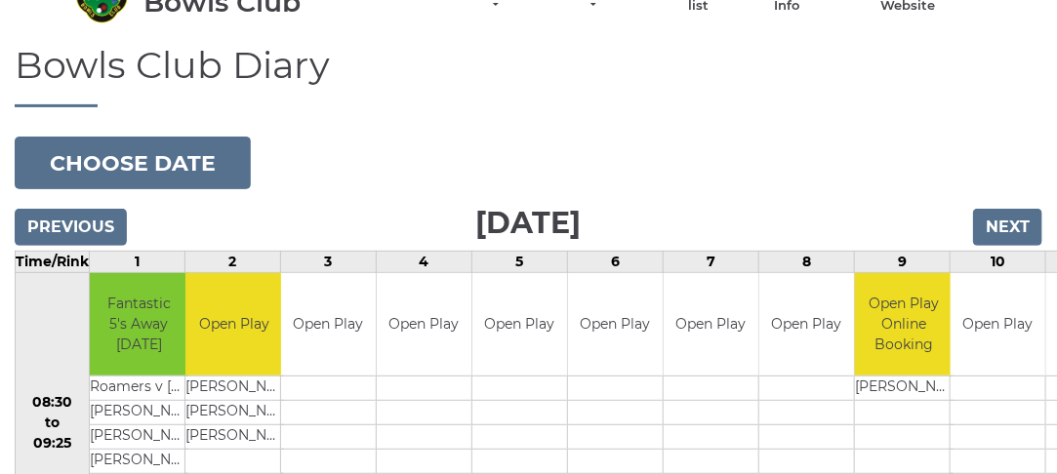
scroll to position [195, 0]
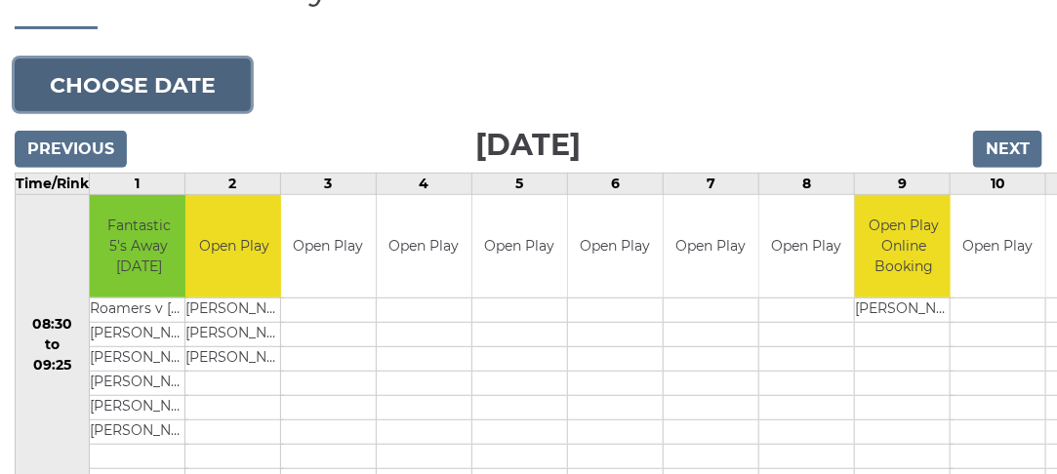
click at [164, 90] on button "Choose date" at bounding box center [133, 85] width 236 height 53
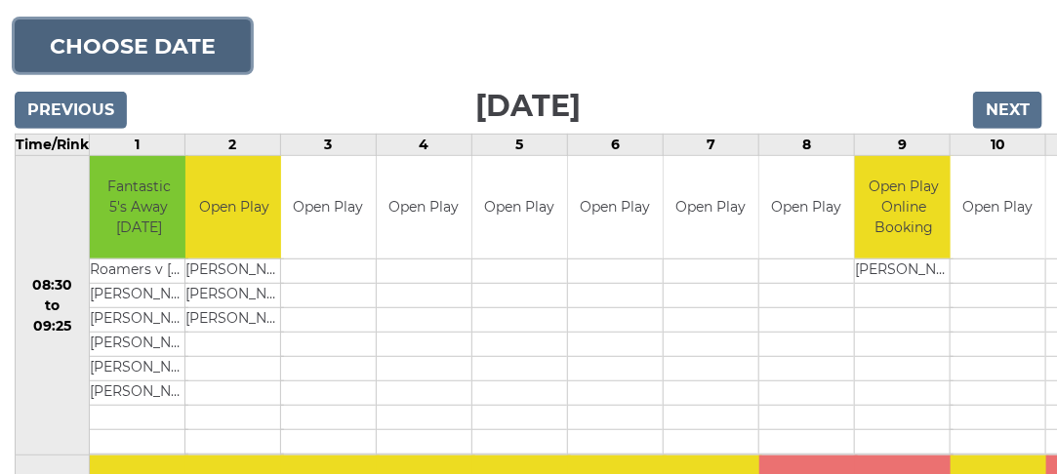
scroll to position [230, 0]
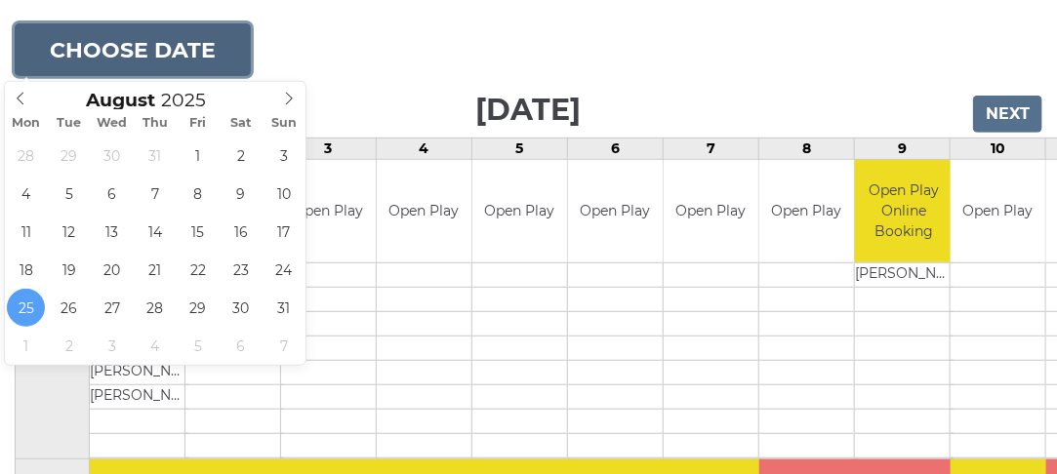
click at [185, 46] on button "Choose date" at bounding box center [133, 49] width 236 height 53
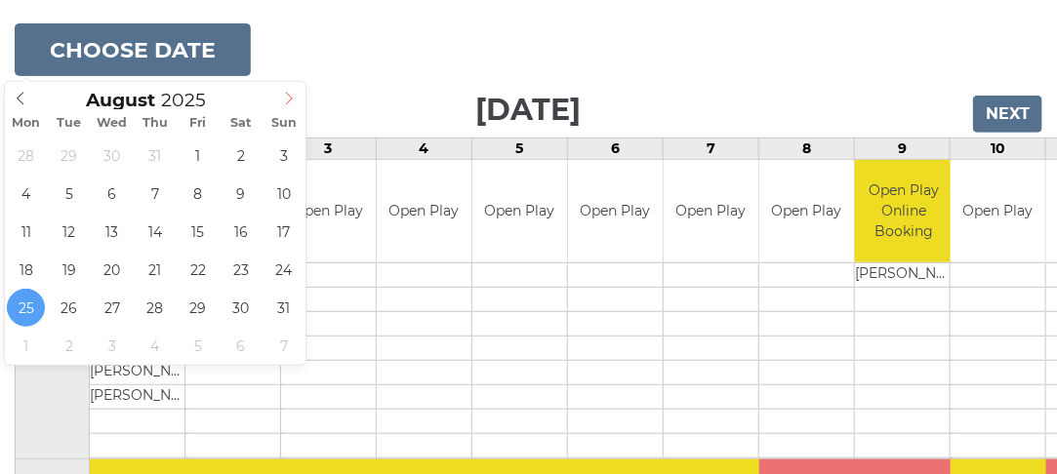
click at [287, 93] on icon at bounding box center [289, 99] width 7 height 13
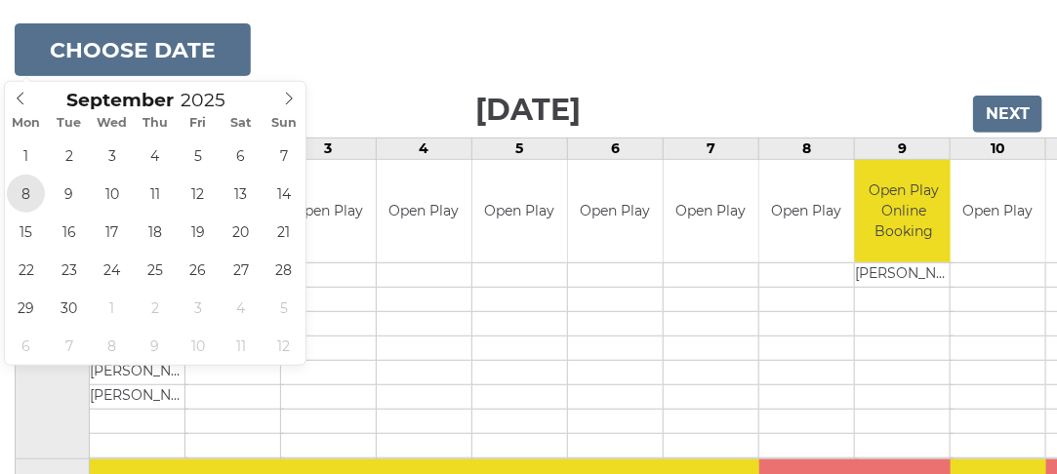
type input "2025-09-08"
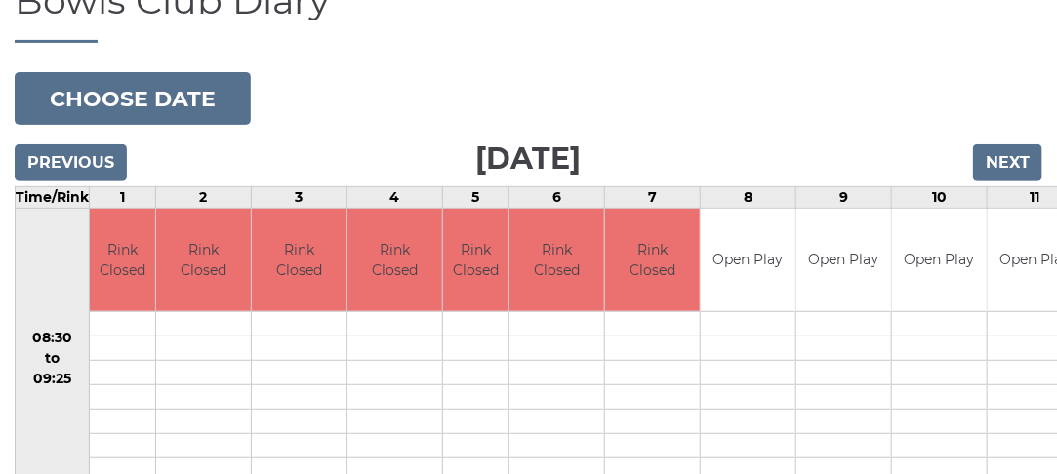
scroll to position [180, 0]
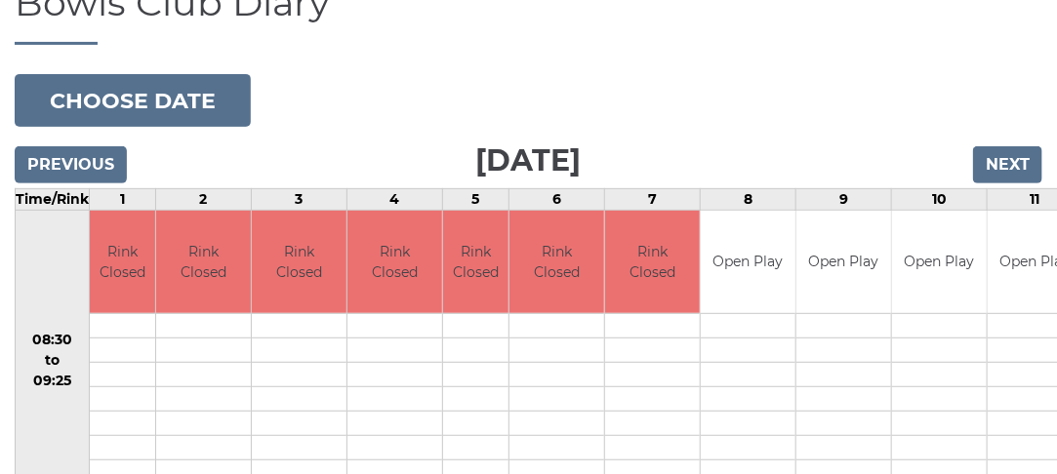
click at [667, 436] on td at bounding box center [652, 447] width 95 height 24
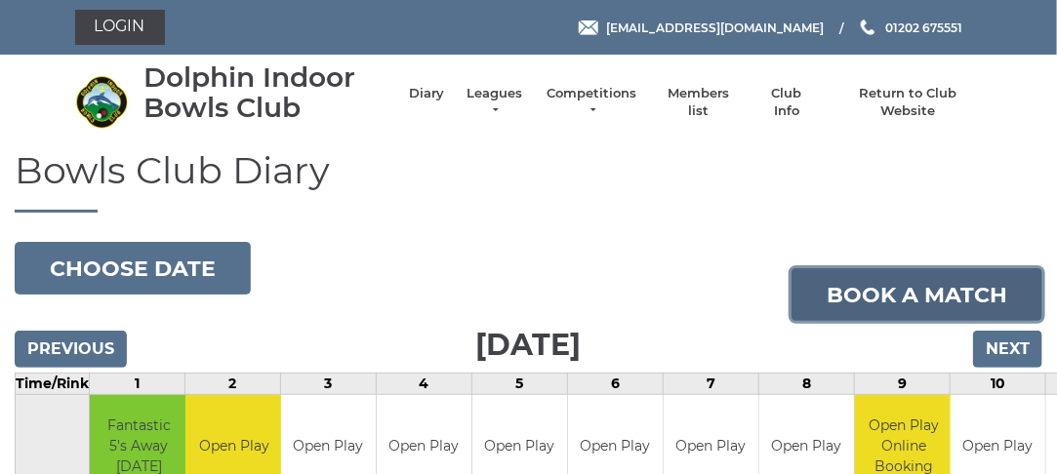
click at [896, 294] on link "Book a match" at bounding box center [916, 294] width 251 height 53
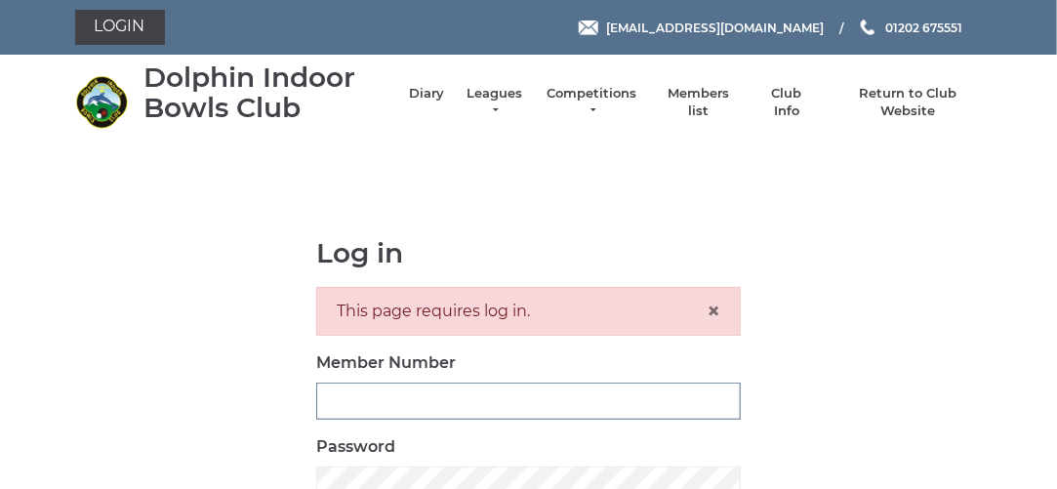
type input "3280"
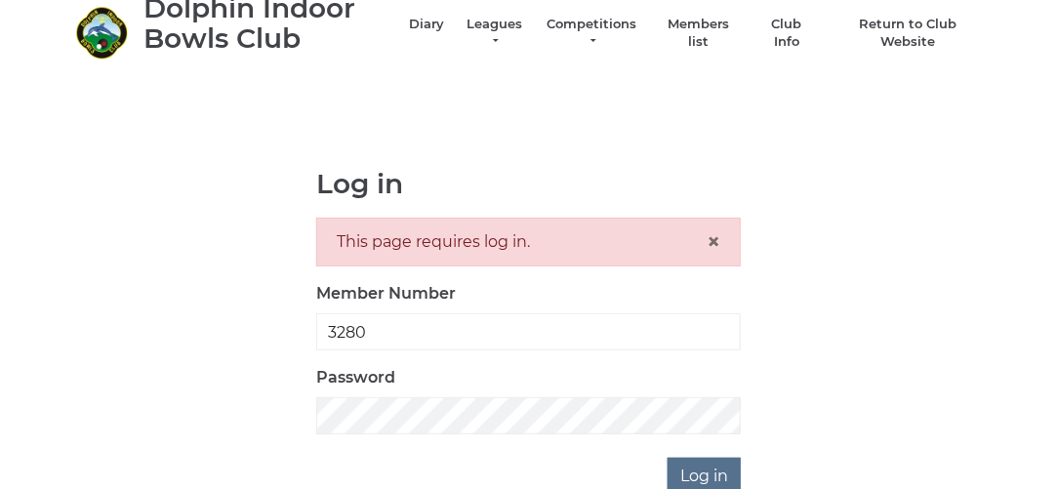
scroll to position [183, 0]
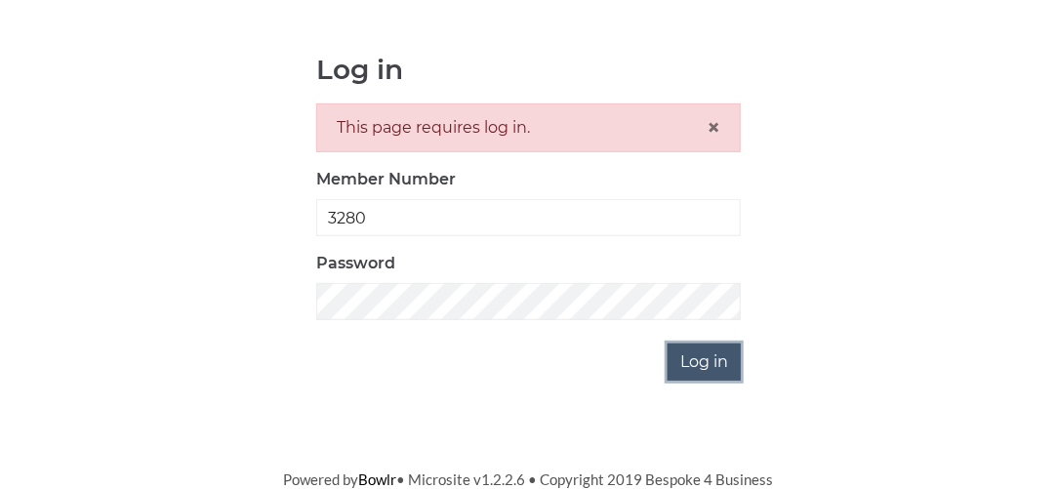
click at [699, 358] on input "Log in" at bounding box center [703, 362] width 73 height 37
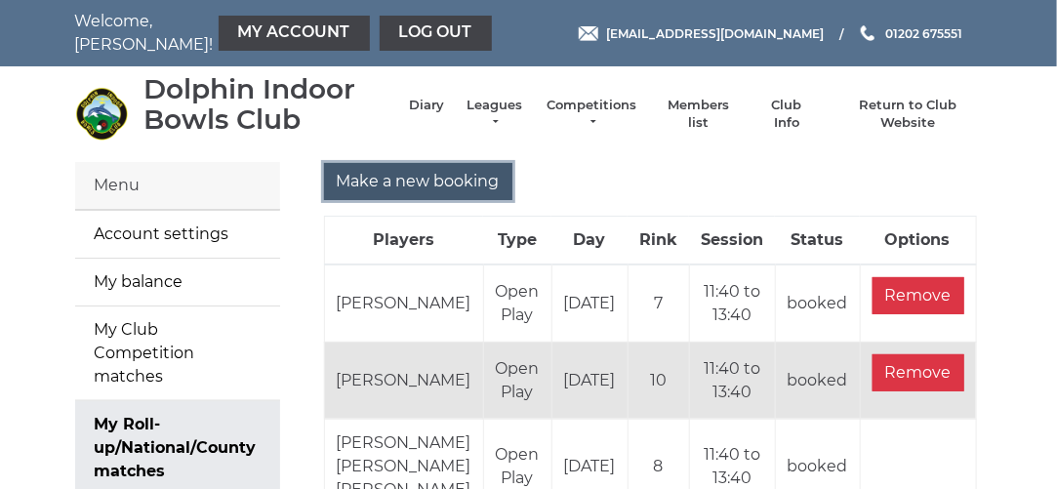
click at [443, 185] on input "Make a new booking" at bounding box center [418, 181] width 188 height 37
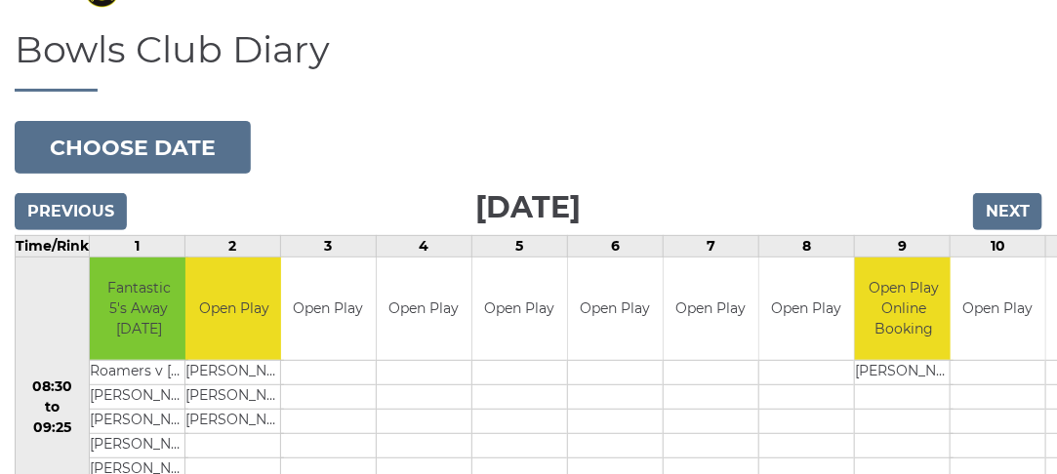
scroll to position [166, 0]
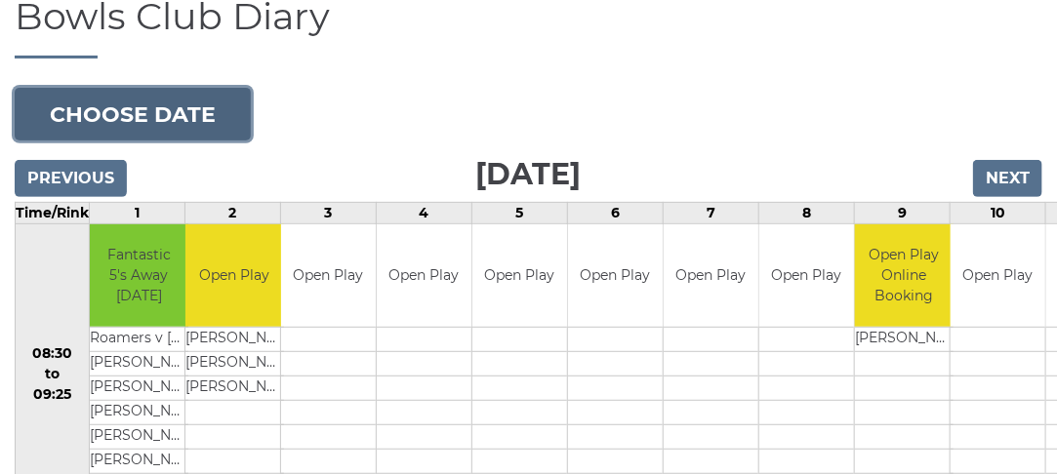
click at [193, 107] on button "Choose date" at bounding box center [133, 114] width 236 height 53
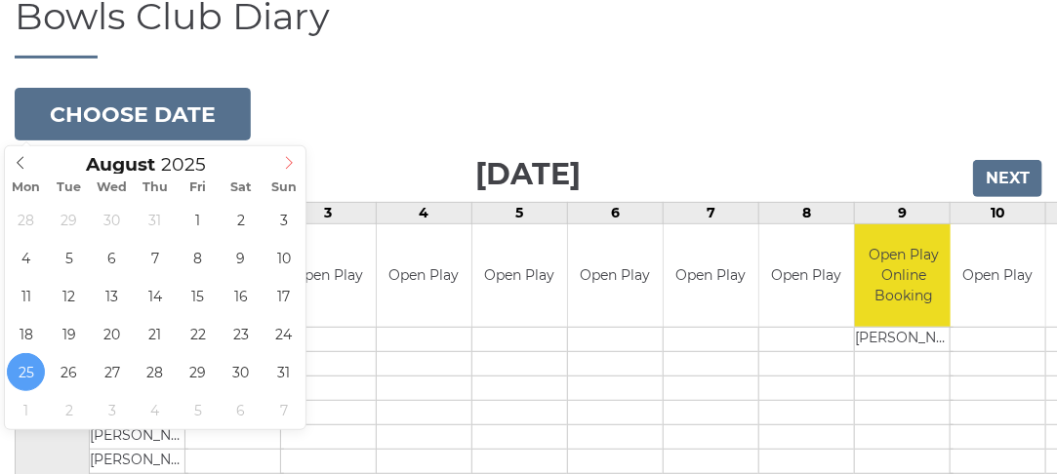
click at [289, 165] on icon at bounding box center [289, 163] width 7 height 13
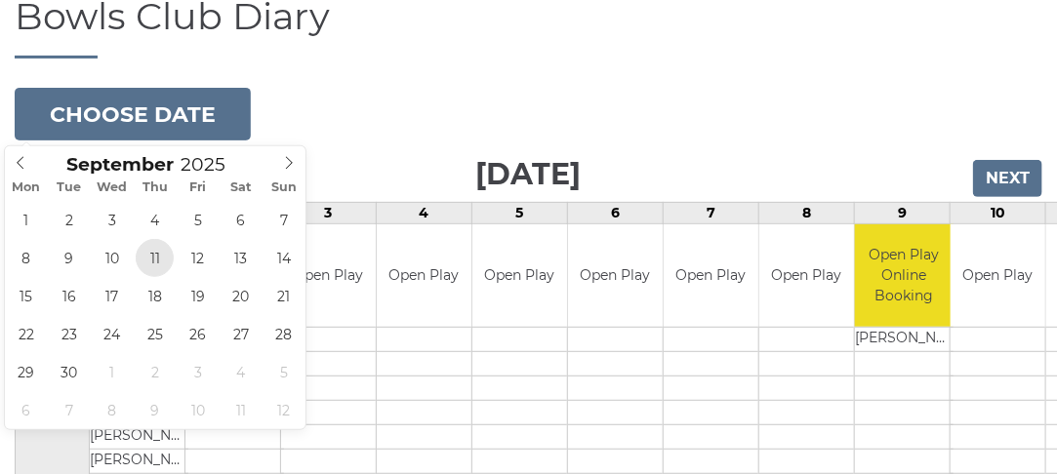
type input "[DATE]"
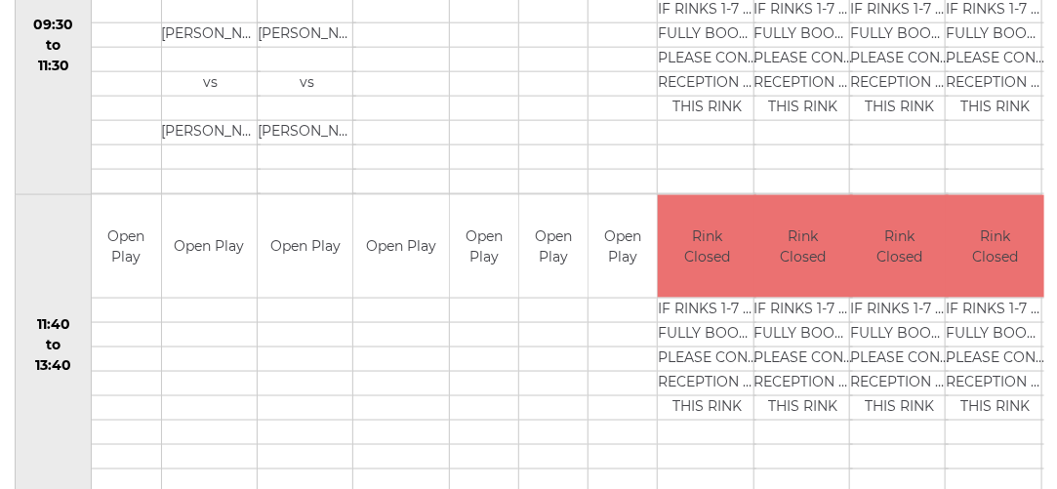
scroll to position [808, 0]
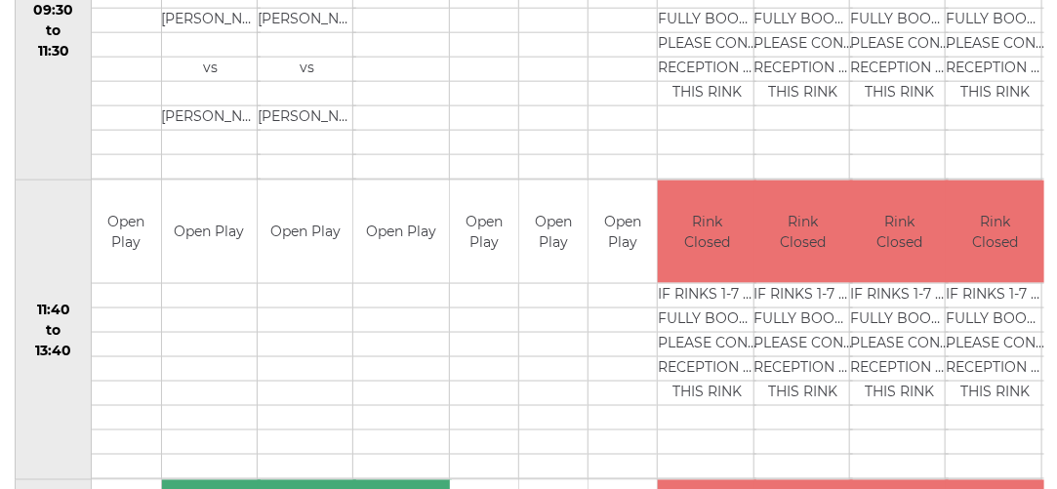
click at [629, 248] on td "Open Play" at bounding box center [622, 232] width 68 height 102
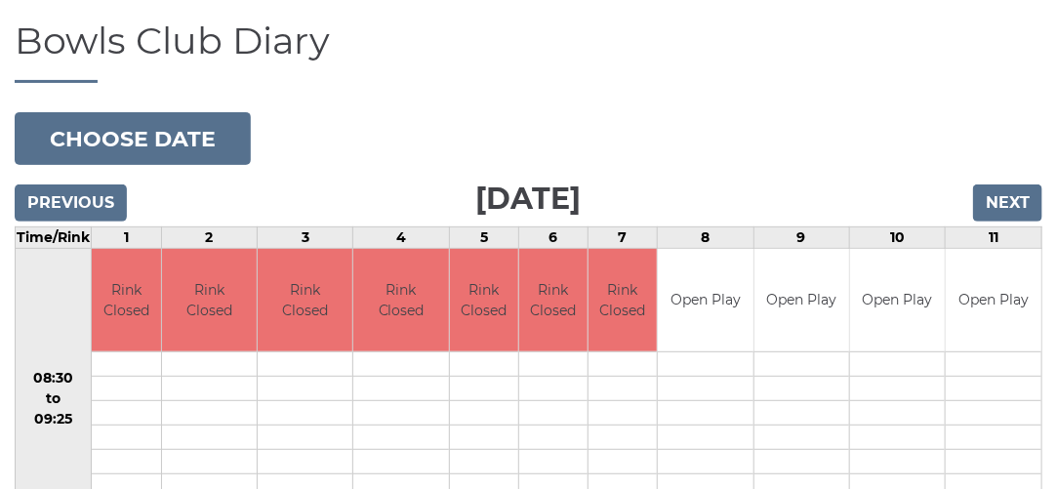
scroll to position [0, 0]
